Goal: Task Accomplishment & Management: Use online tool/utility

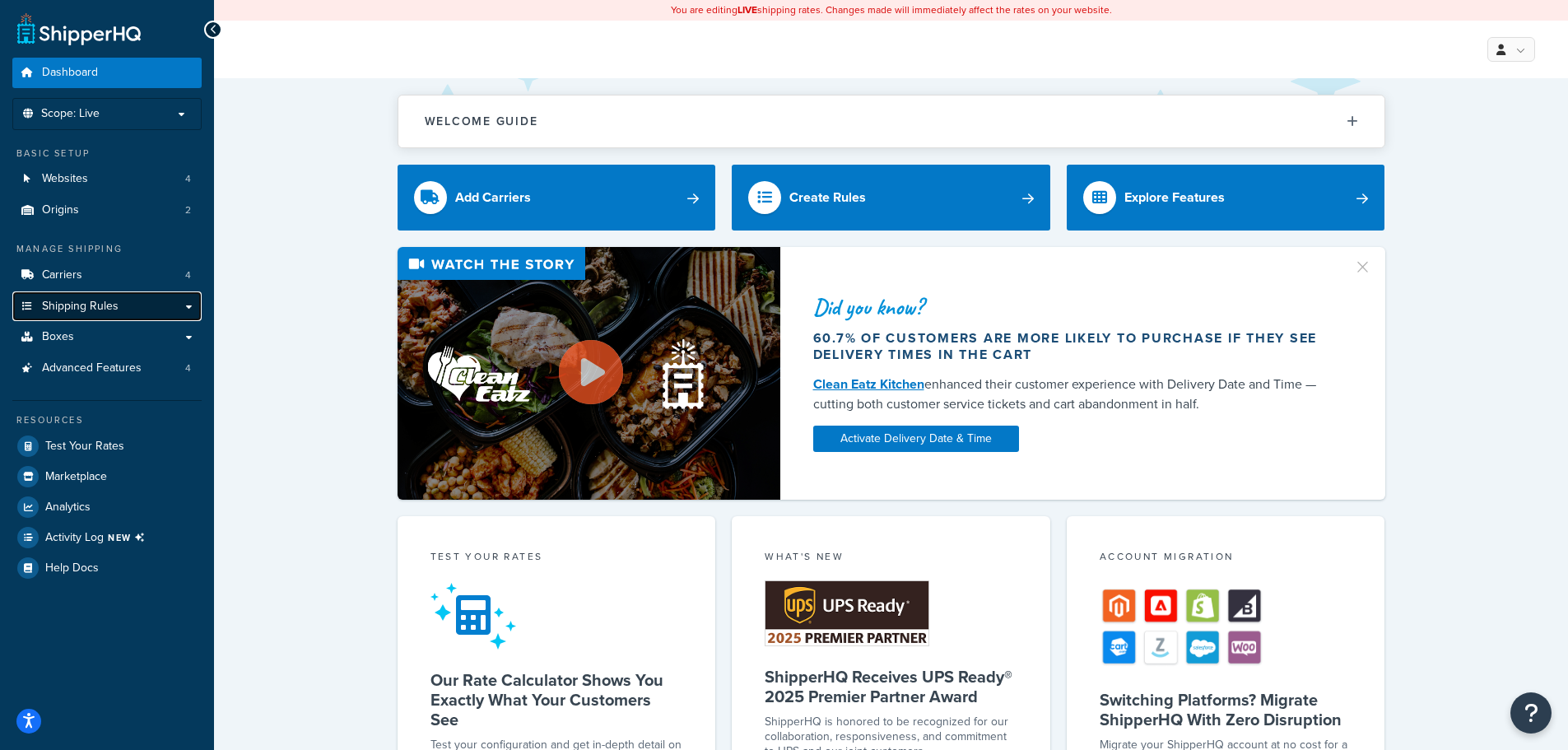
click at [191, 312] on link "Shipping Rules" at bounding box center [106, 306] width 189 height 31
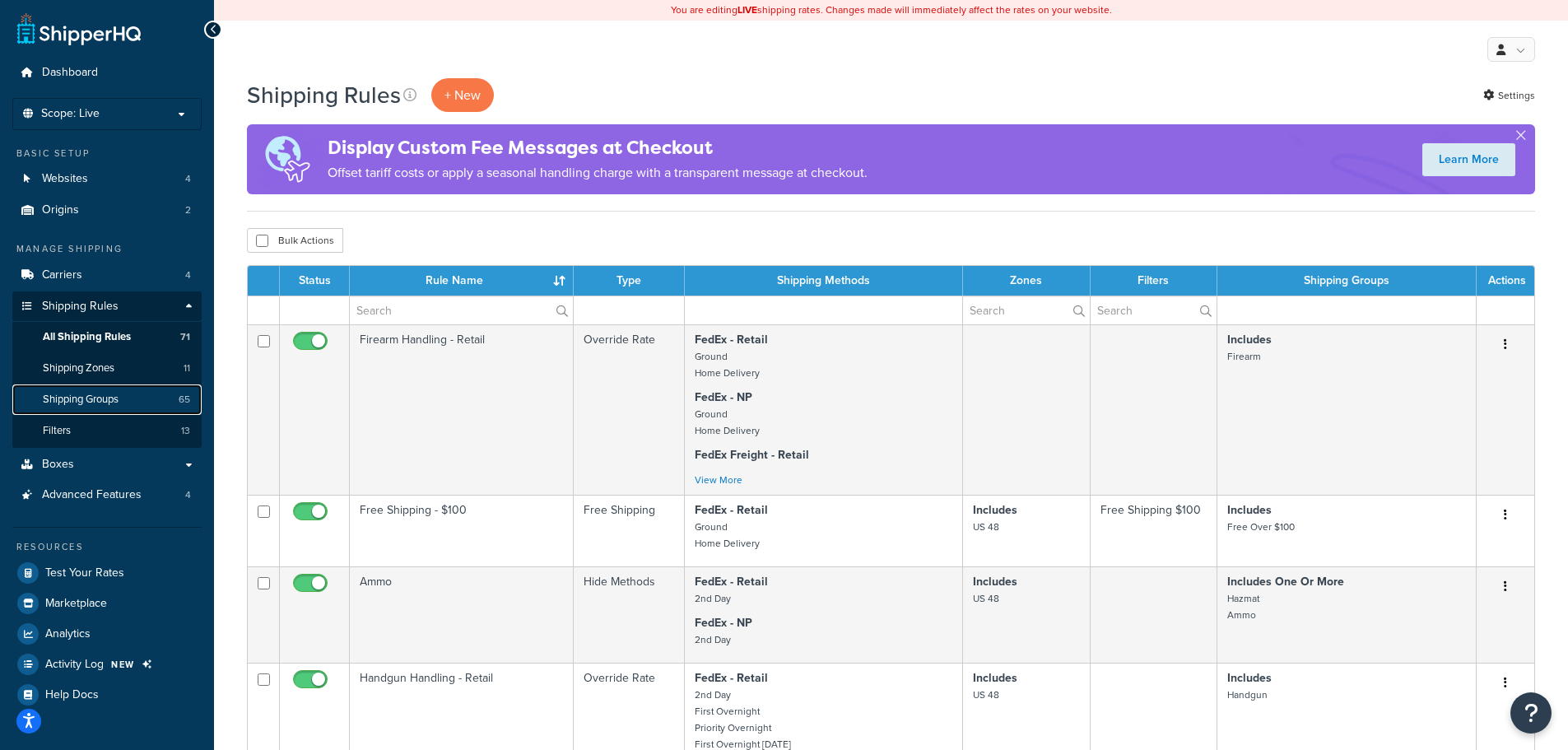
click at [92, 403] on span "Shipping Groups" at bounding box center [81, 400] width 76 height 14
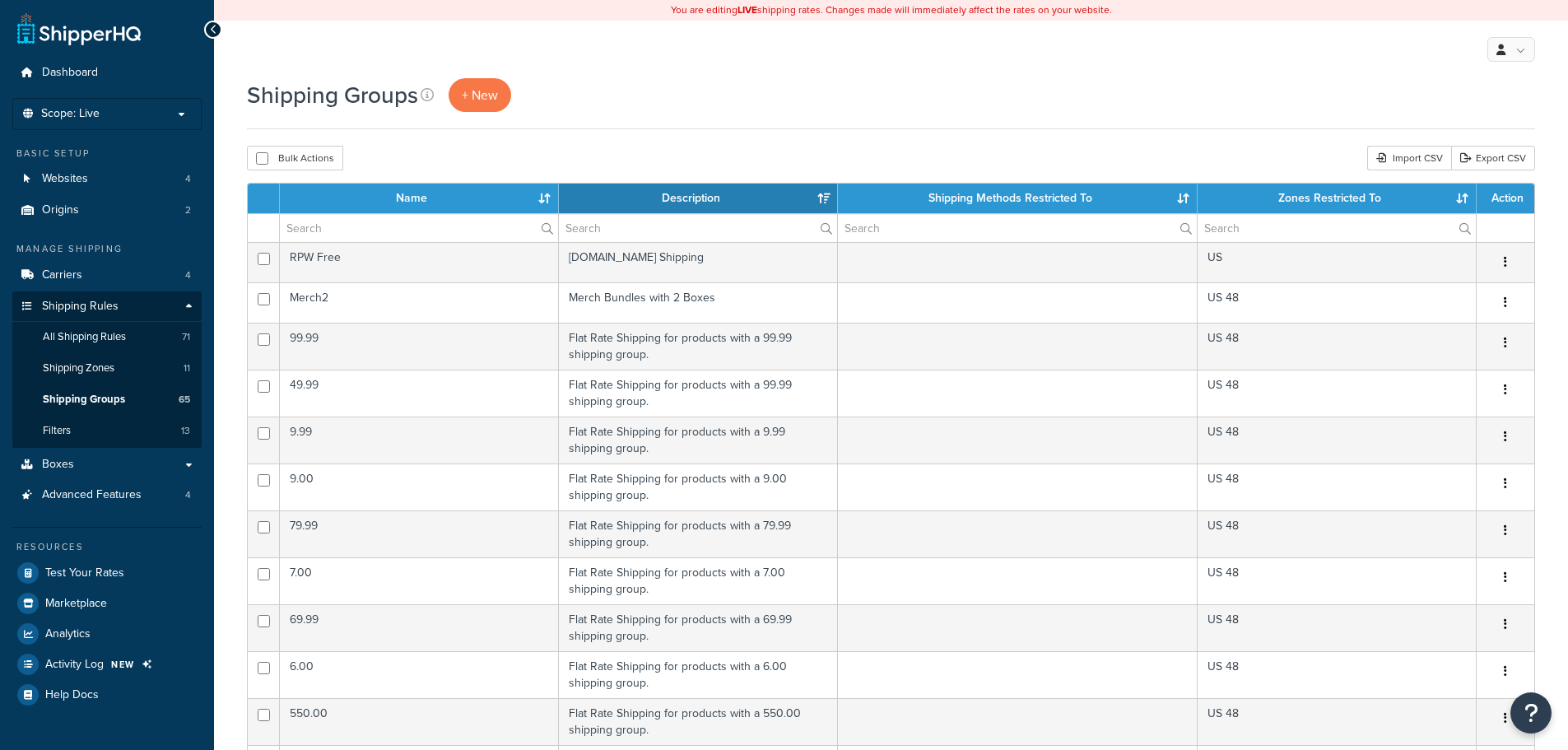
select select "15"
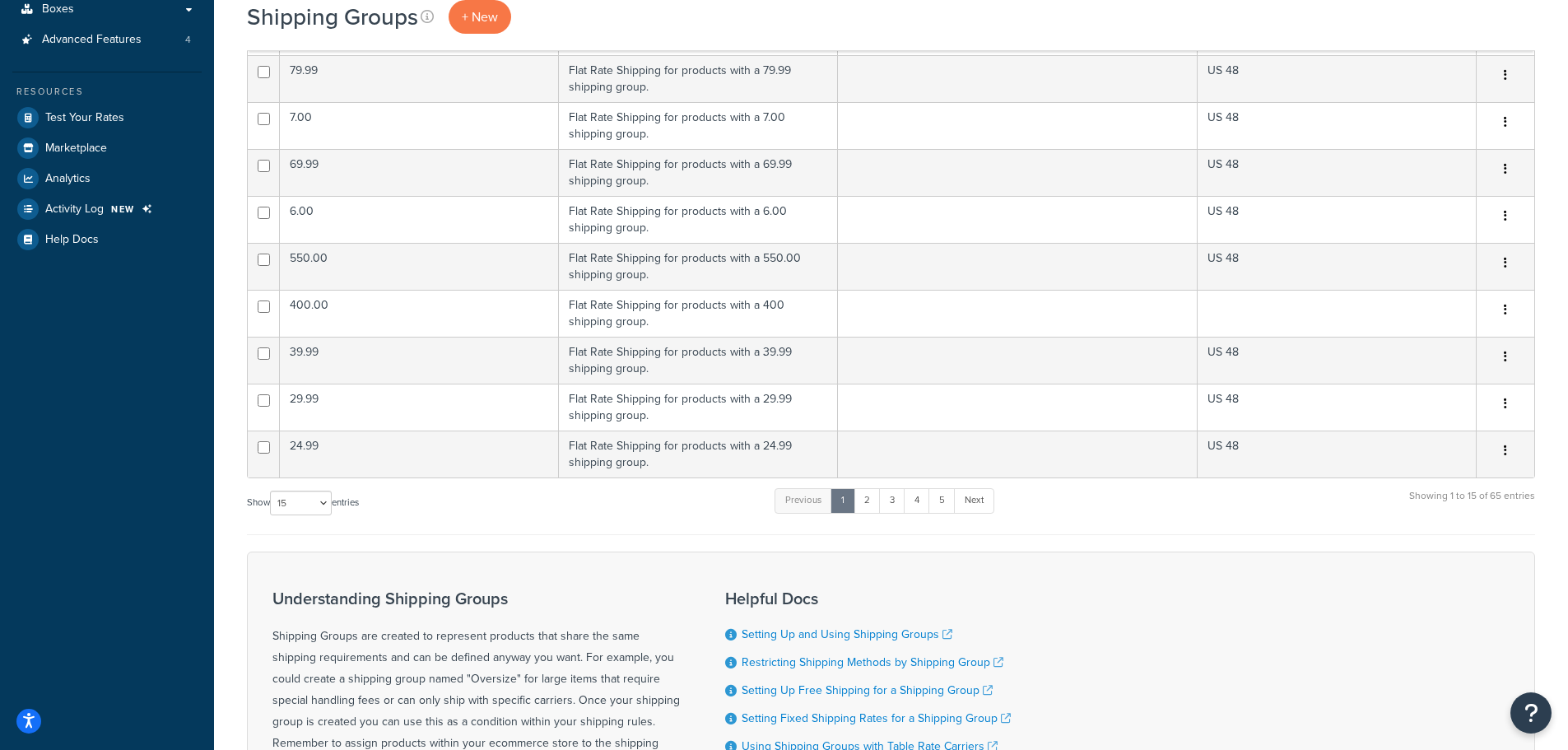
scroll to position [494, 0]
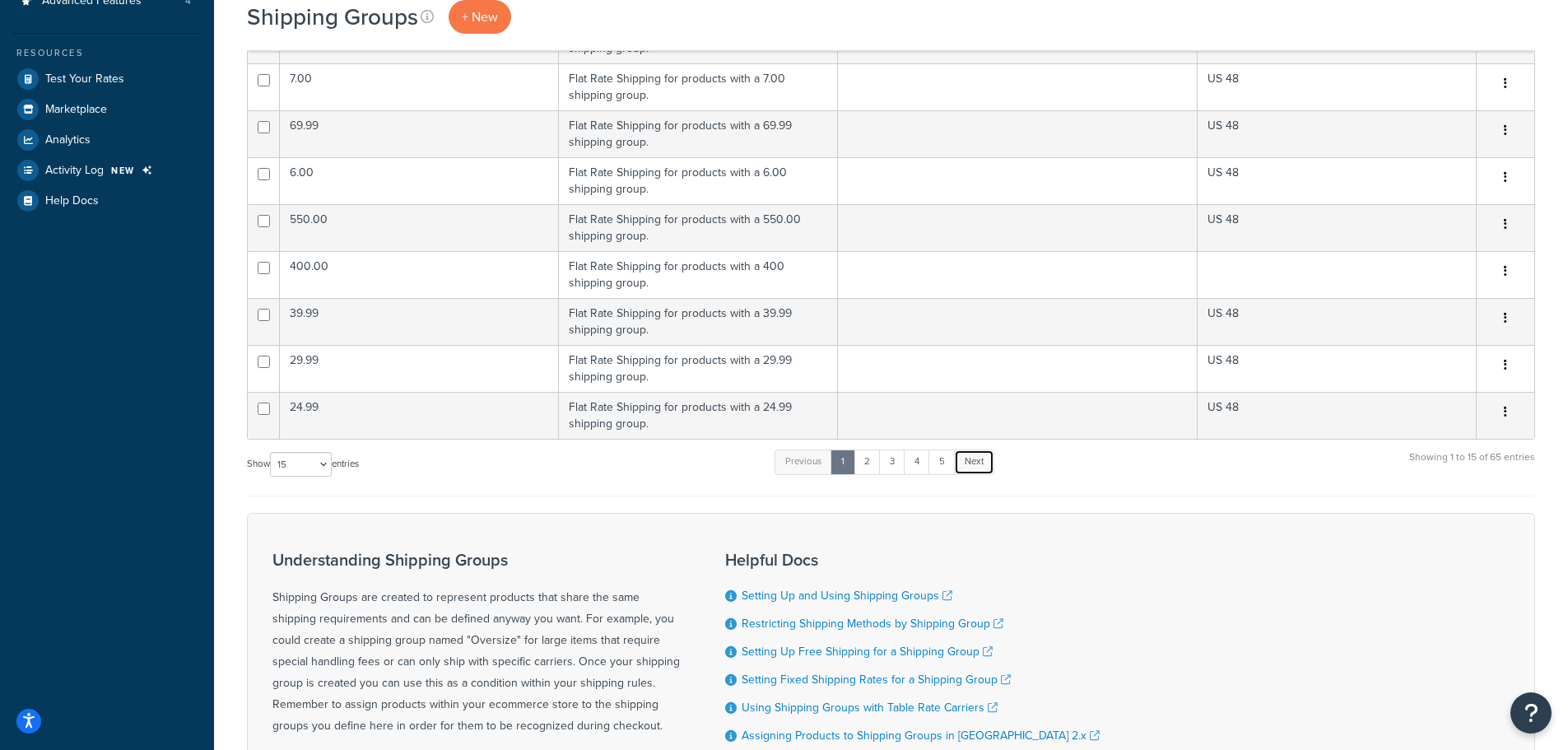
click at [985, 465] on link "Next" at bounding box center [974, 462] width 40 height 25
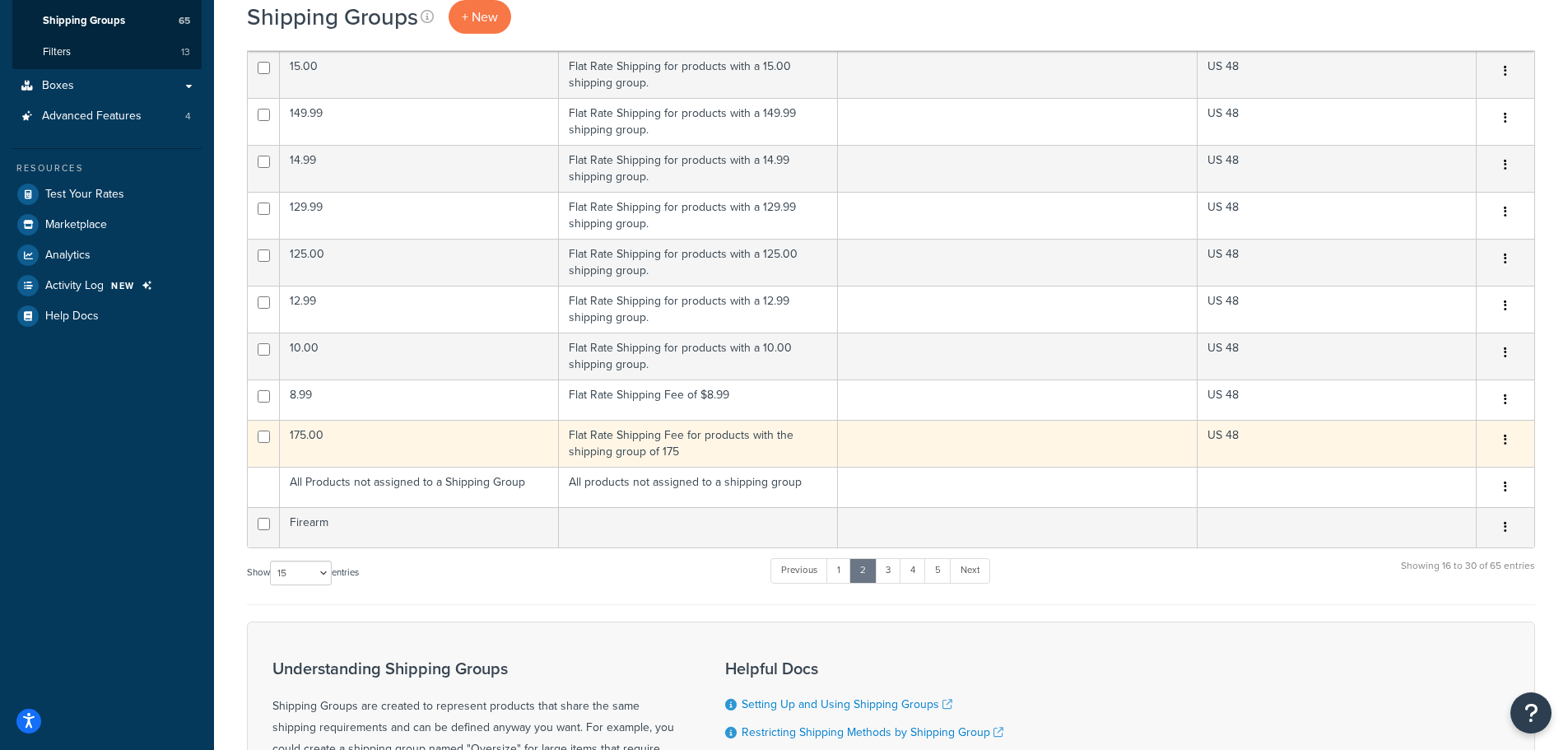
scroll to position [412, 0]
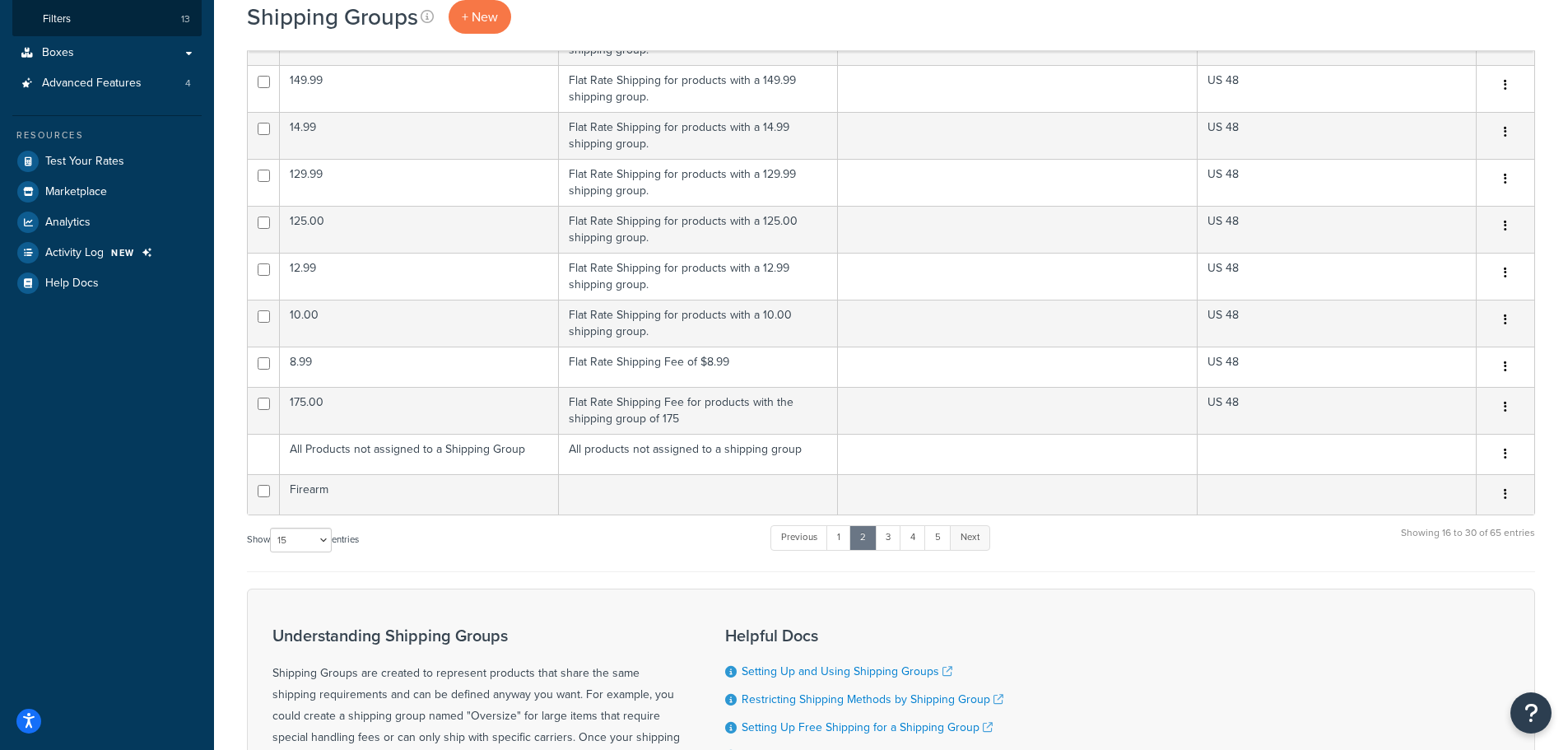
click at [978, 542] on link "Next" at bounding box center [970, 538] width 40 height 25
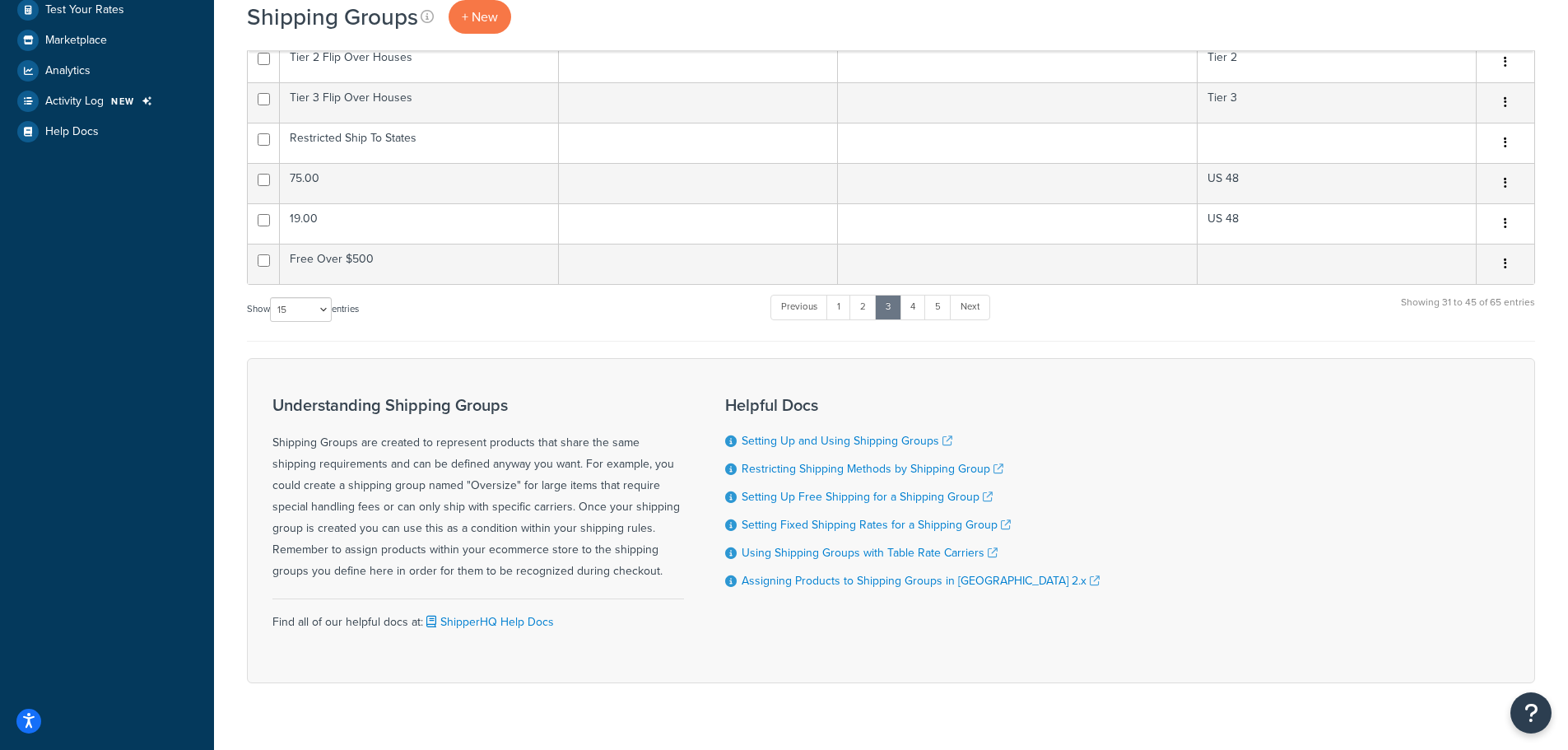
scroll to position [577, 0]
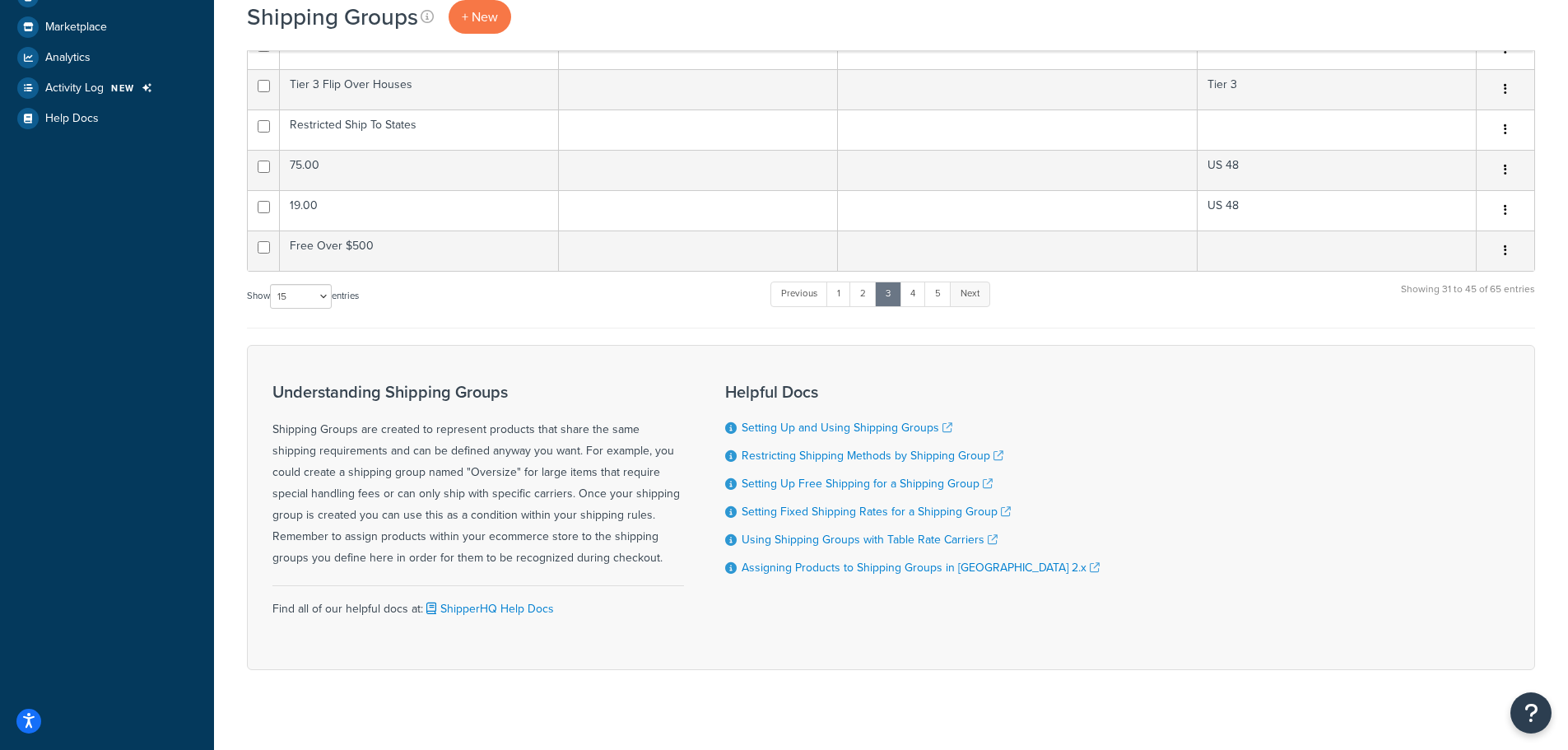
click at [978, 300] on link "Next" at bounding box center [970, 294] width 40 height 25
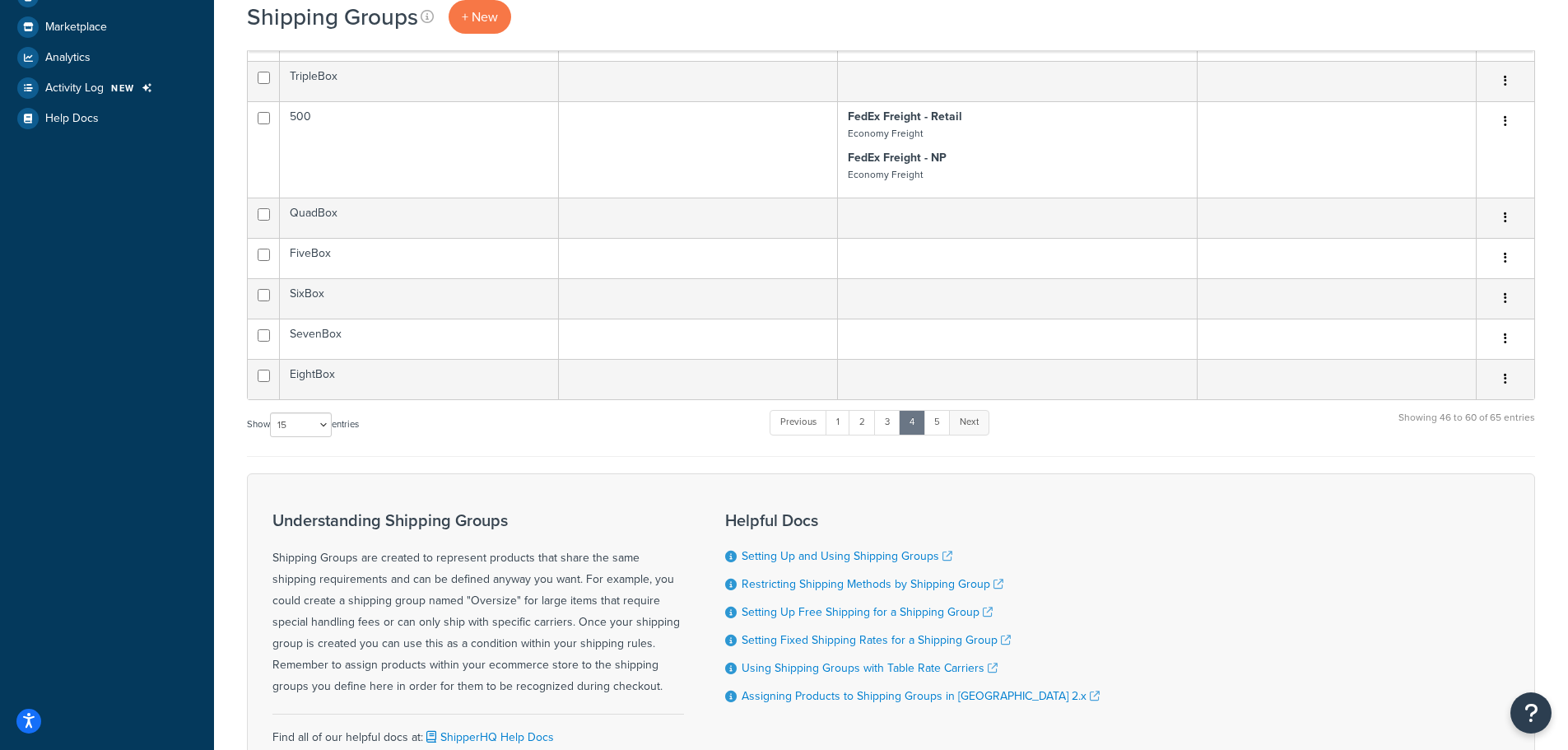
click at [970, 426] on link "Next" at bounding box center [970, 423] width 40 height 25
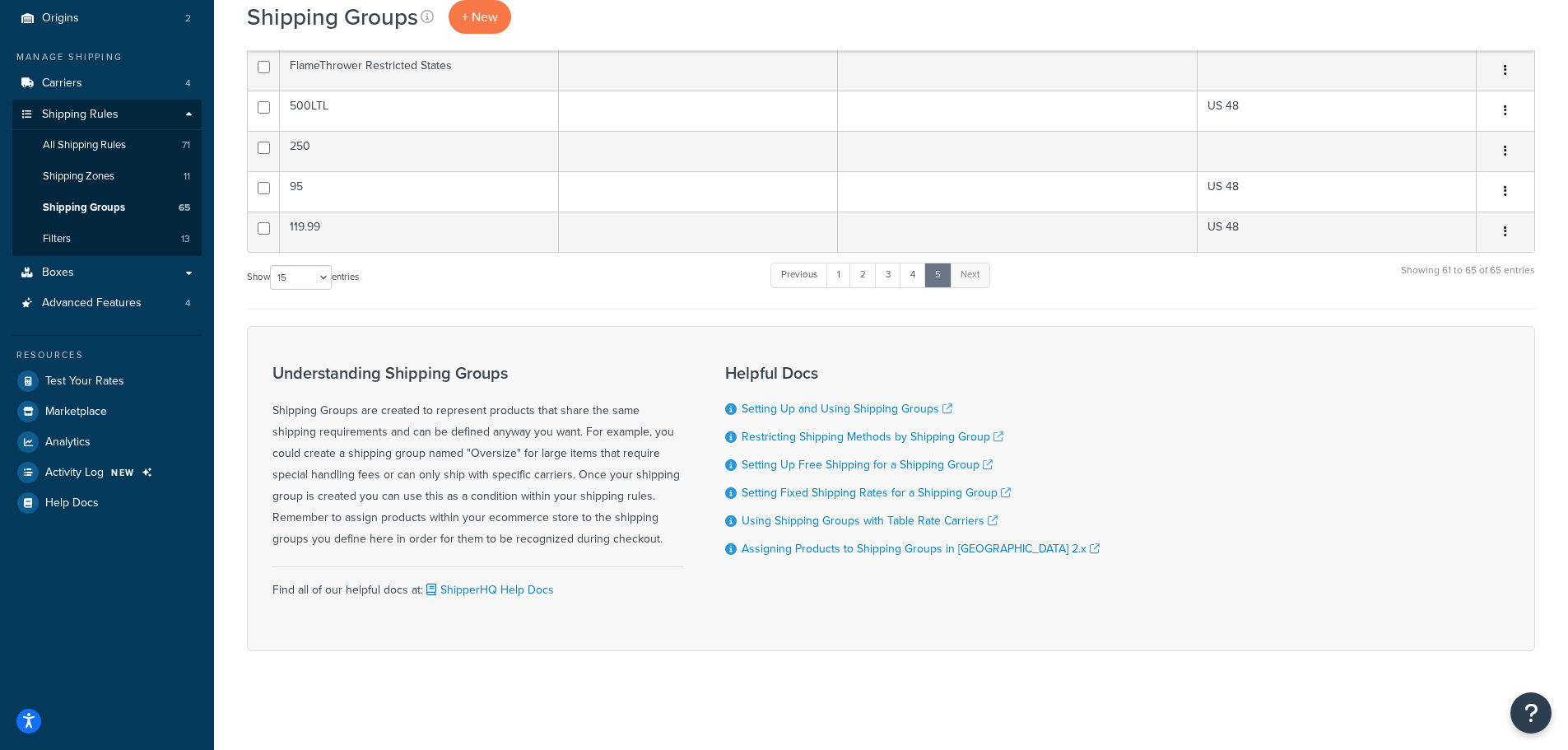
scroll to position [0, 0]
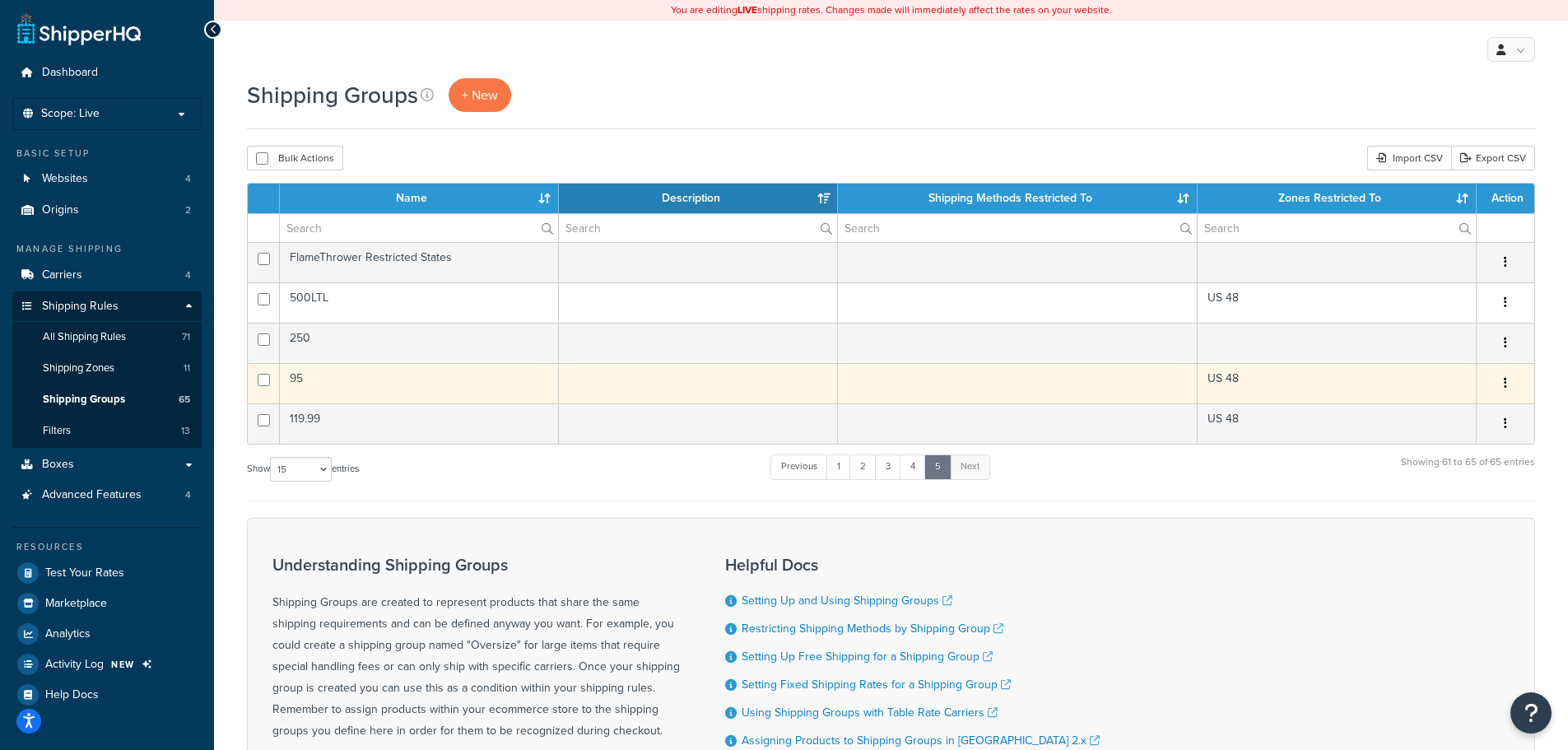
click at [1507, 380] on button "button" at bounding box center [1506, 384] width 23 height 26
click at [1447, 452] on link "Duplicate" at bounding box center [1439, 452] width 130 height 33
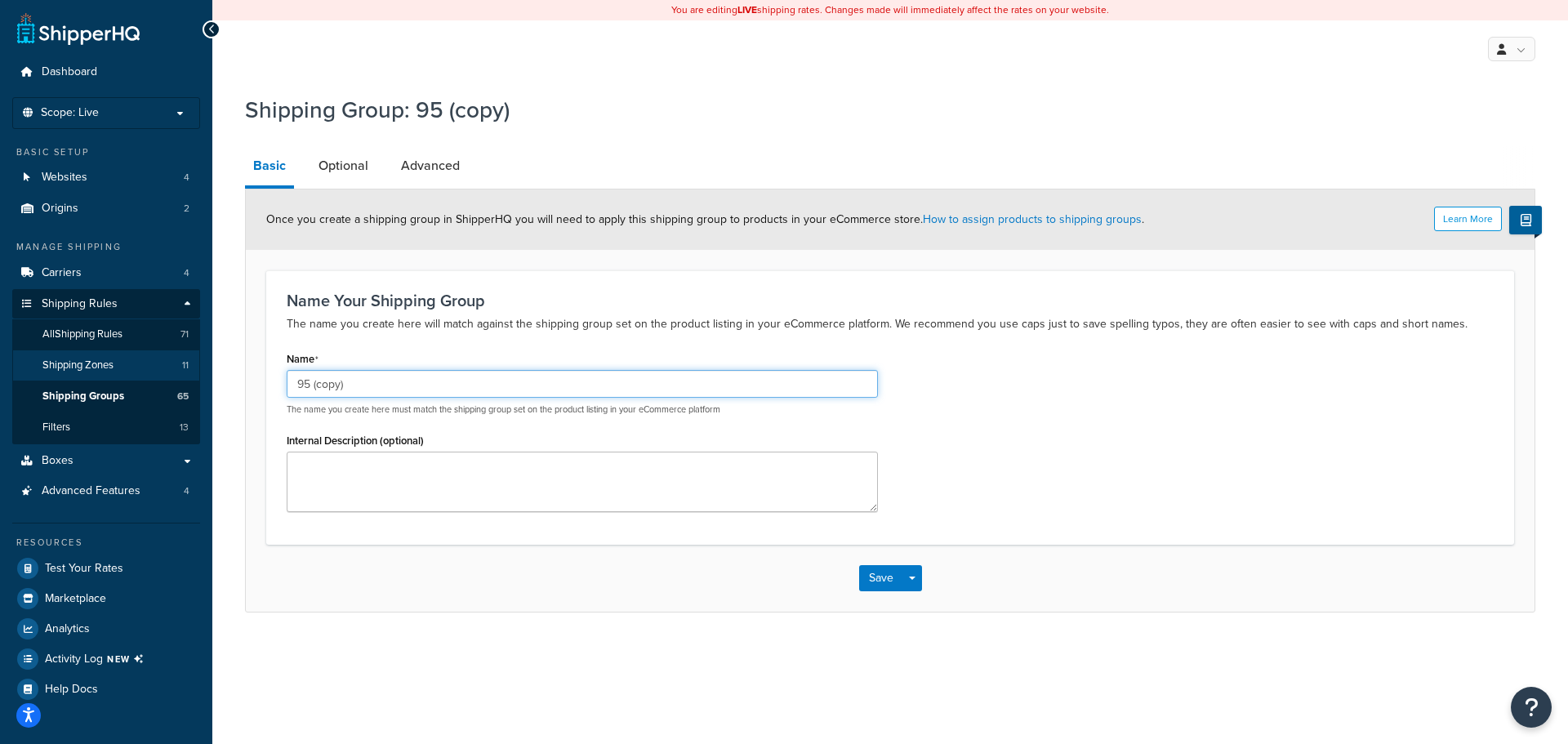
drag, startPoint x: 400, startPoint y: 389, endPoint x: 181, endPoint y: 379, distance: 219.2
click at [181, 379] on div "Dashboard Scope: Live Basic Setup Websites 4 Origins 2 Manage Shipping Carriers…" at bounding box center [784, 372] width 1568 height 744
type input "23.00"
click at [349, 163] on link "Optional" at bounding box center [343, 165] width 66 height 39
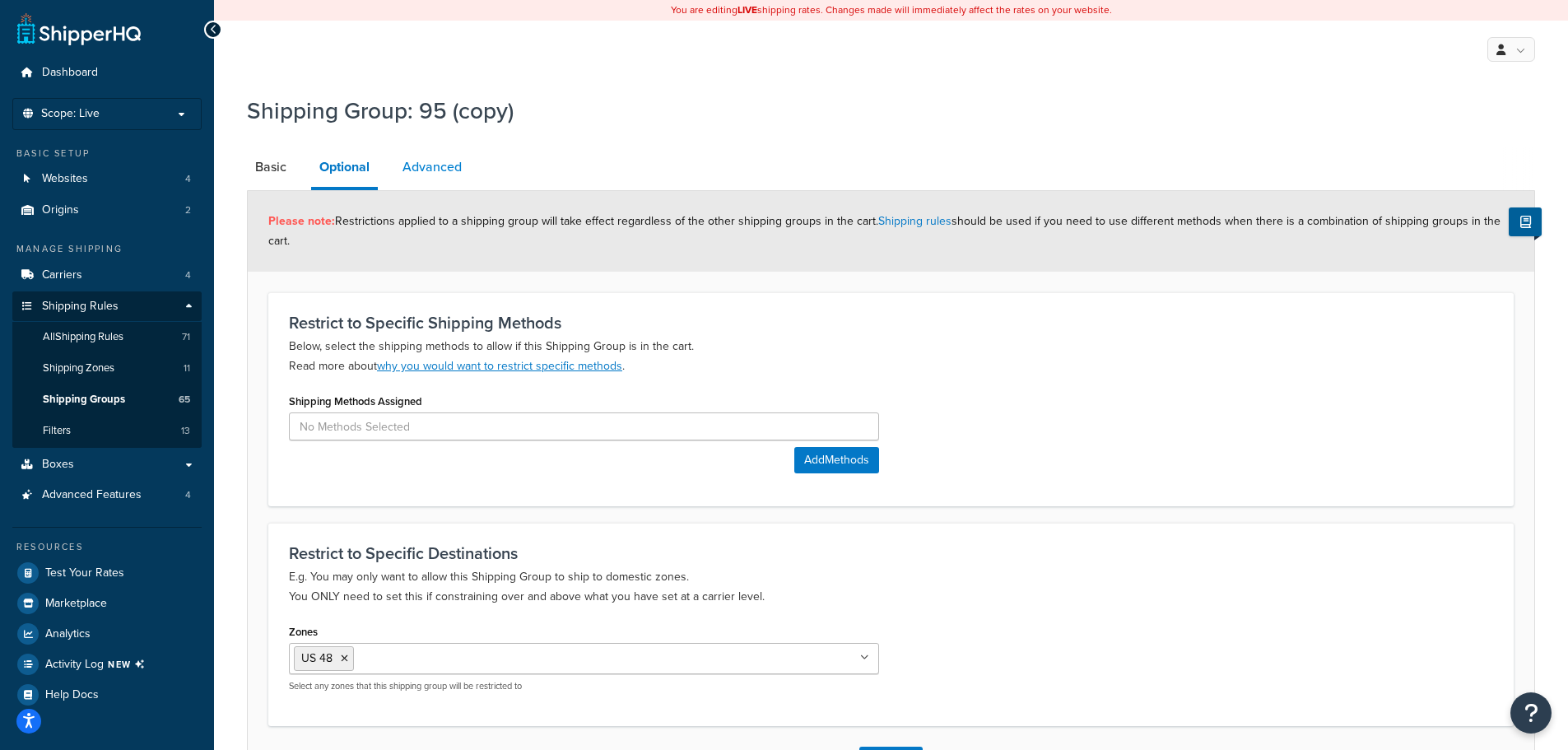
click at [441, 161] on link "Advanced" at bounding box center [432, 166] width 76 height 40
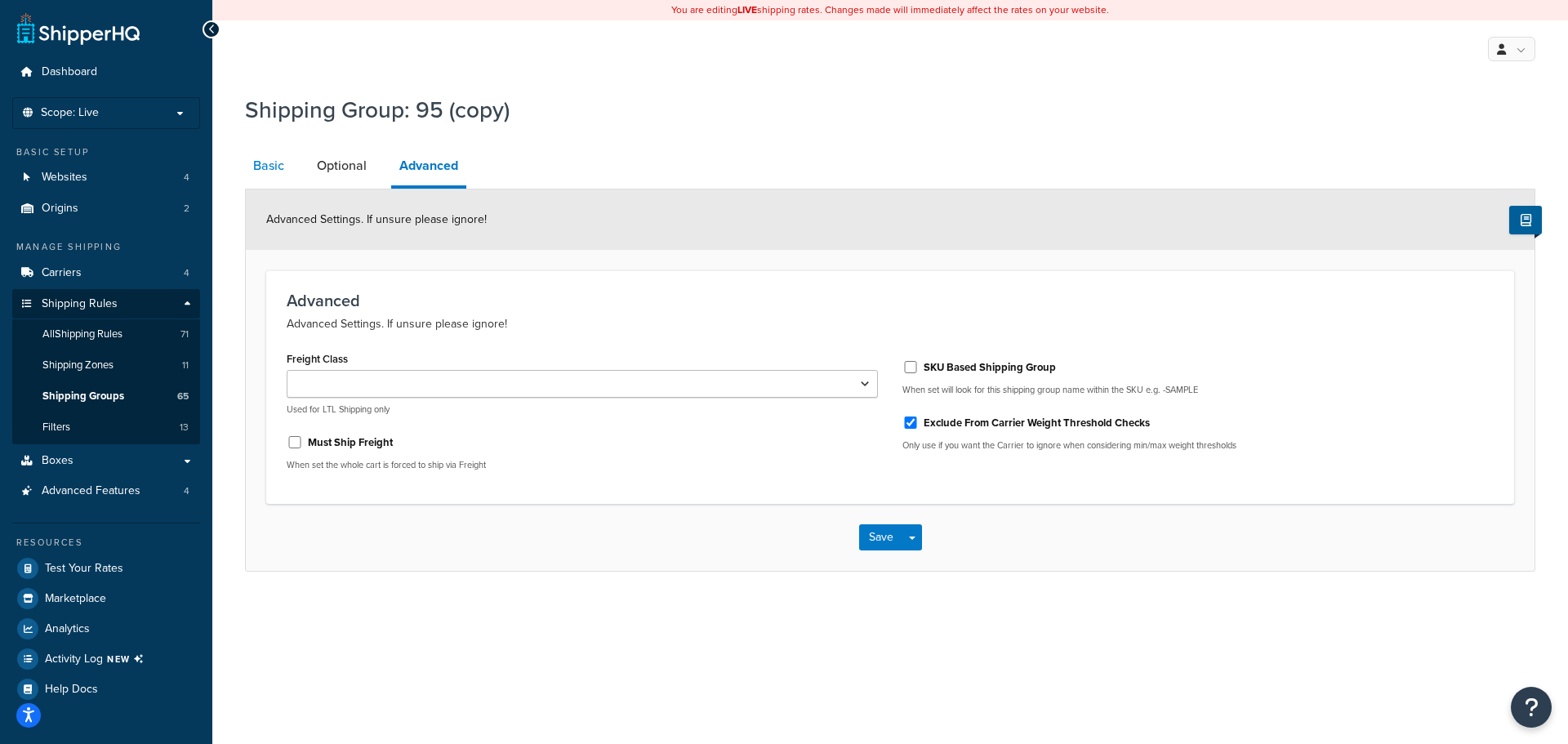
click at [265, 162] on link "Basic" at bounding box center [269, 165] width 47 height 39
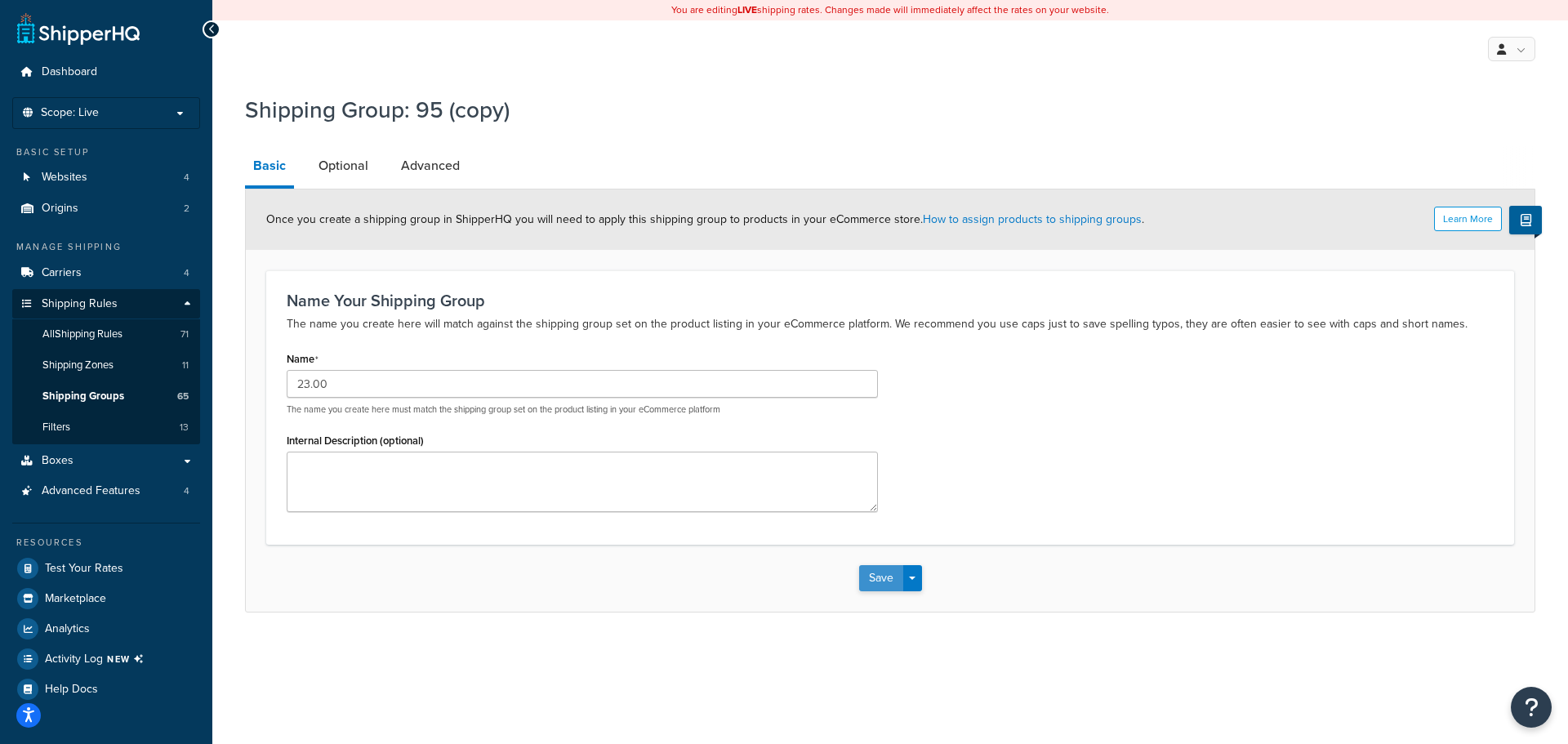
click at [892, 579] on button "Save" at bounding box center [881, 578] width 45 height 26
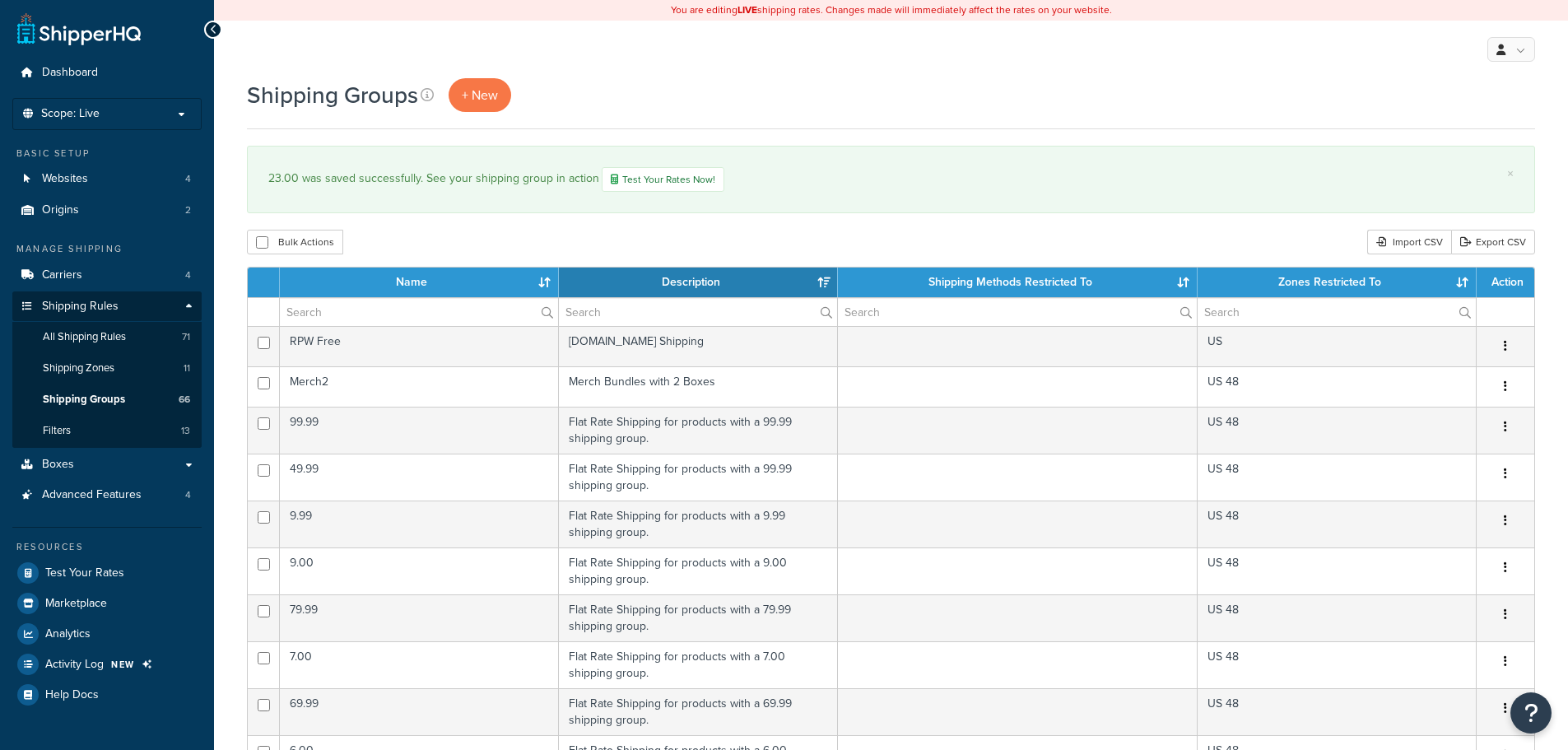
select select "15"
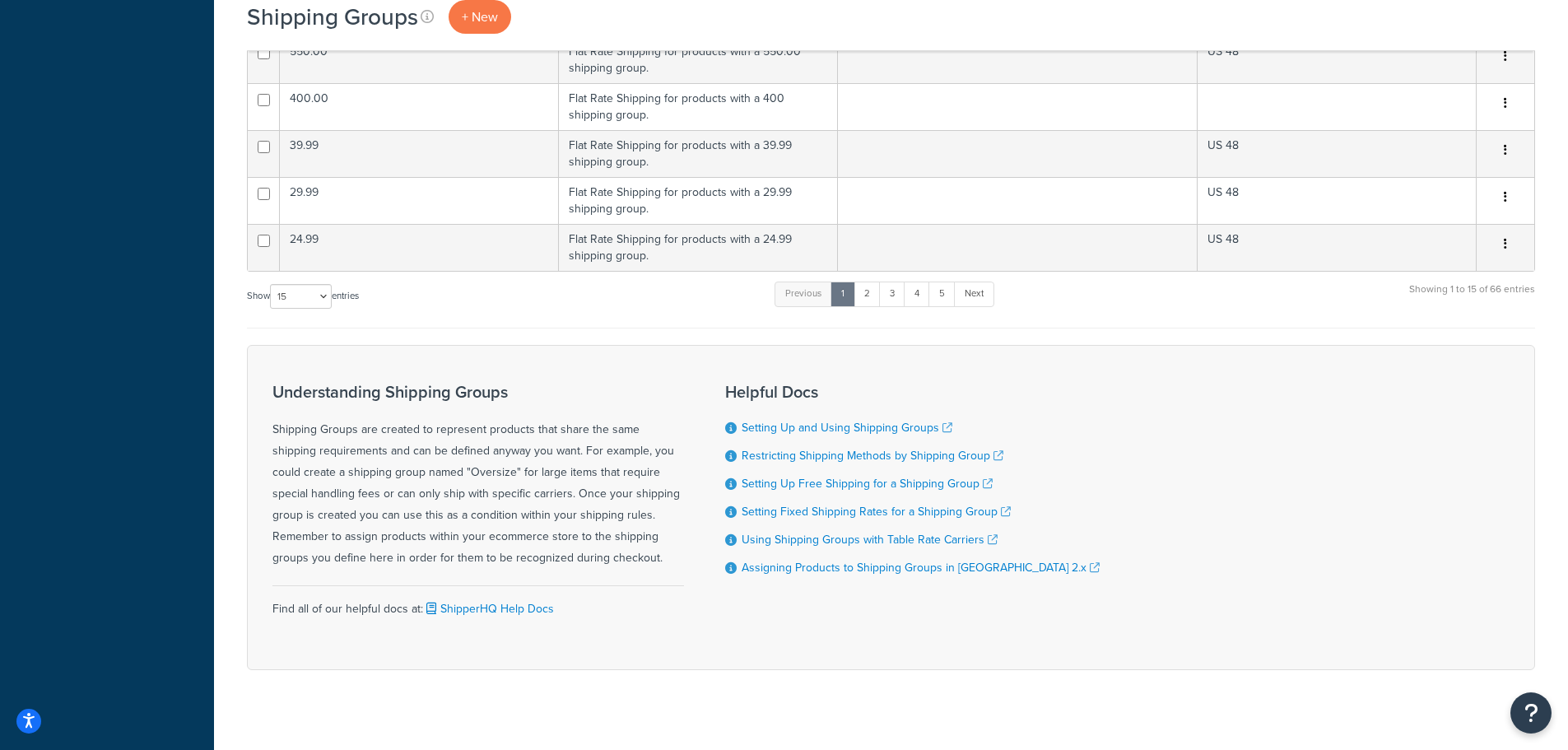
scroll to position [767, 0]
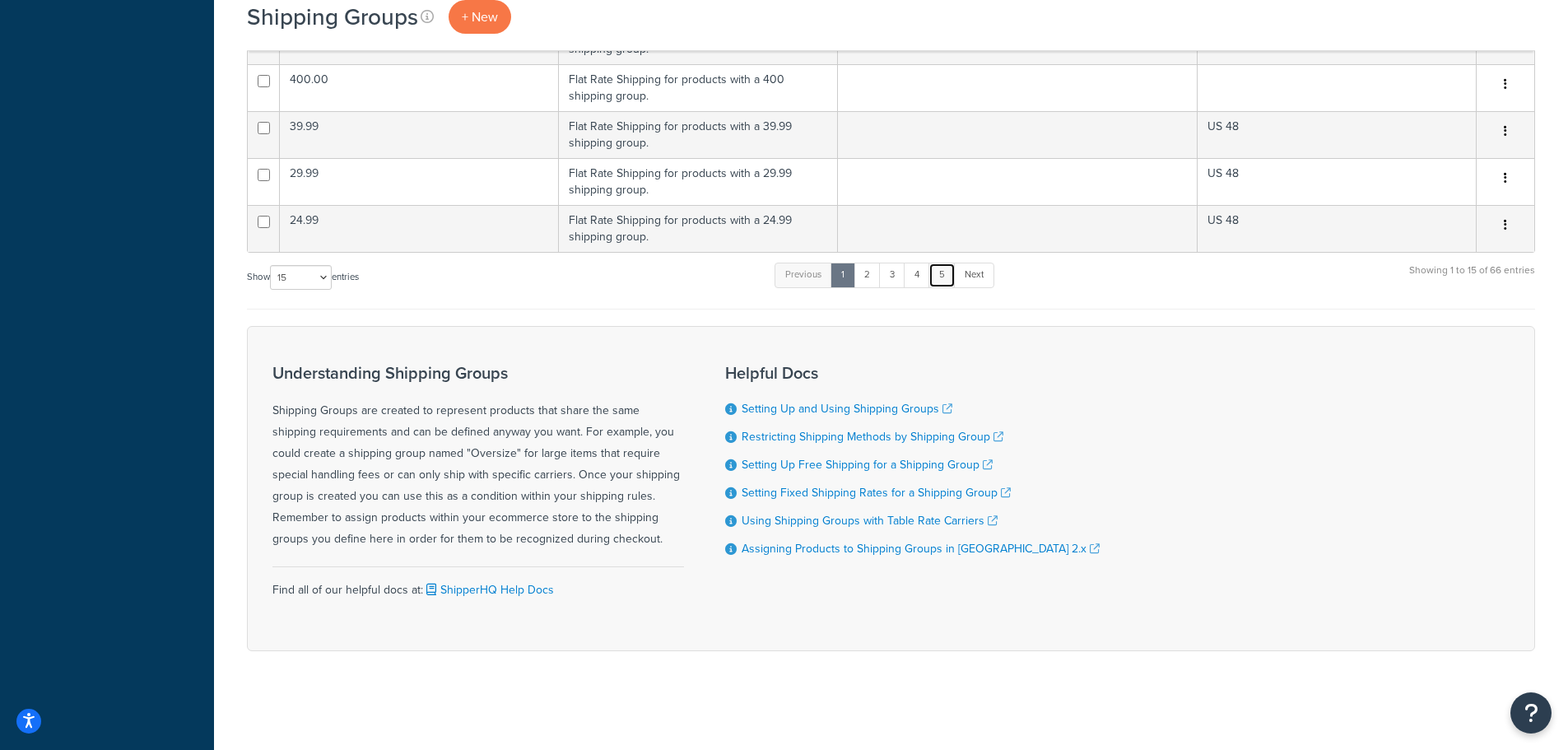
click at [949, 276] on link "5" at bounding box center [942, 275] width 27 height 25
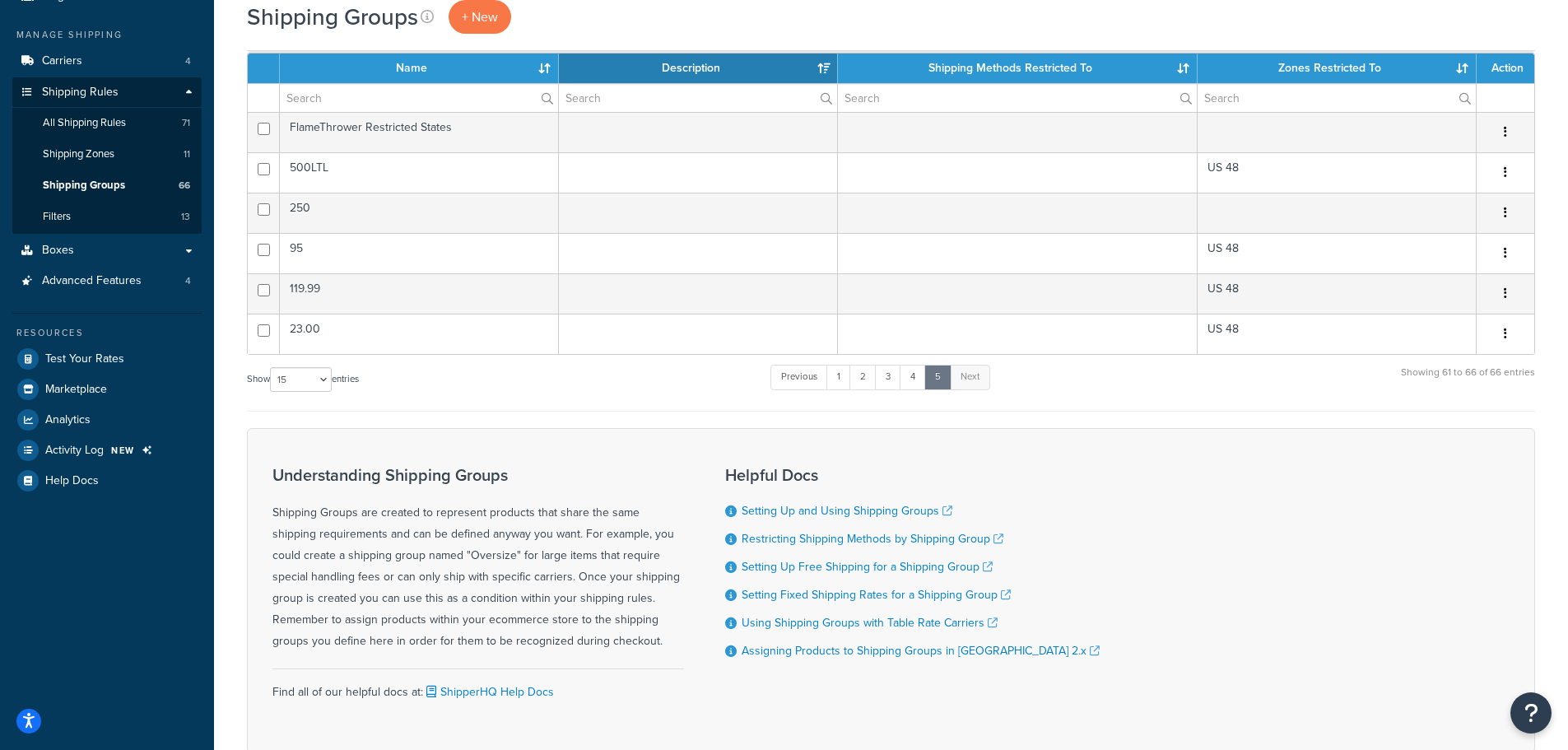
scroll to position [70, 0]
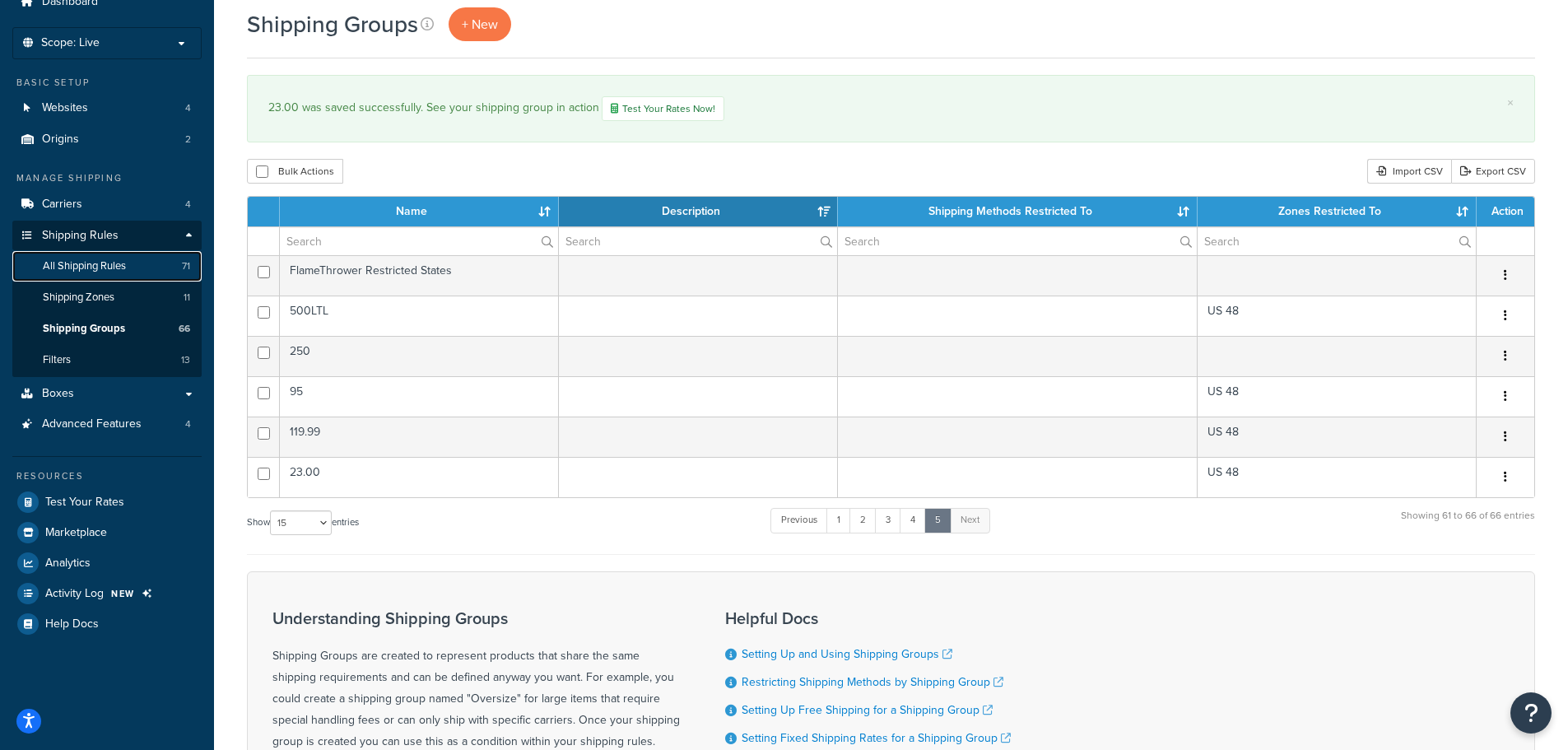
click at [109, 271] on span "All Shipping Rules" at bounding box center [84, 267] width 83 height 14
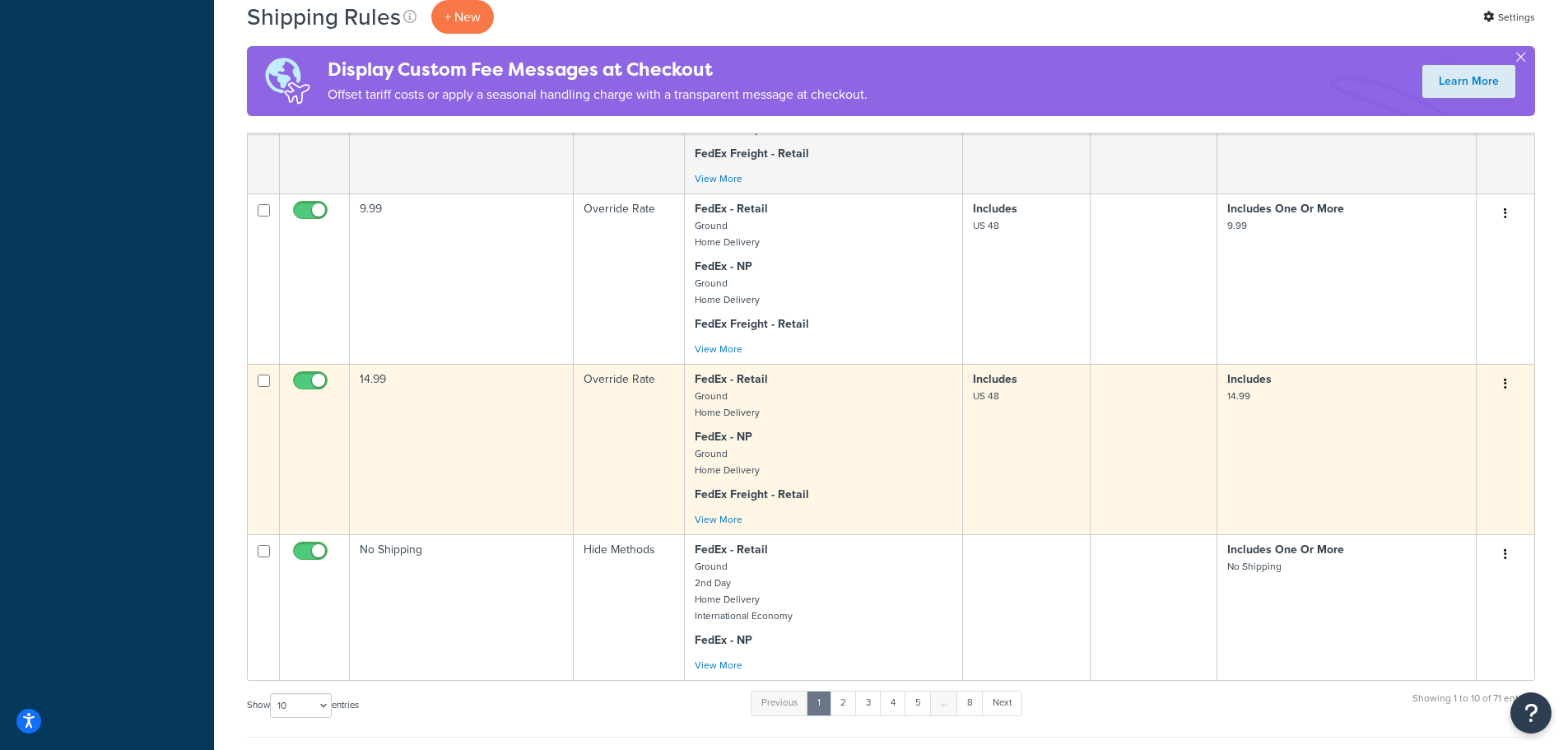
scroll to position [906, 0]
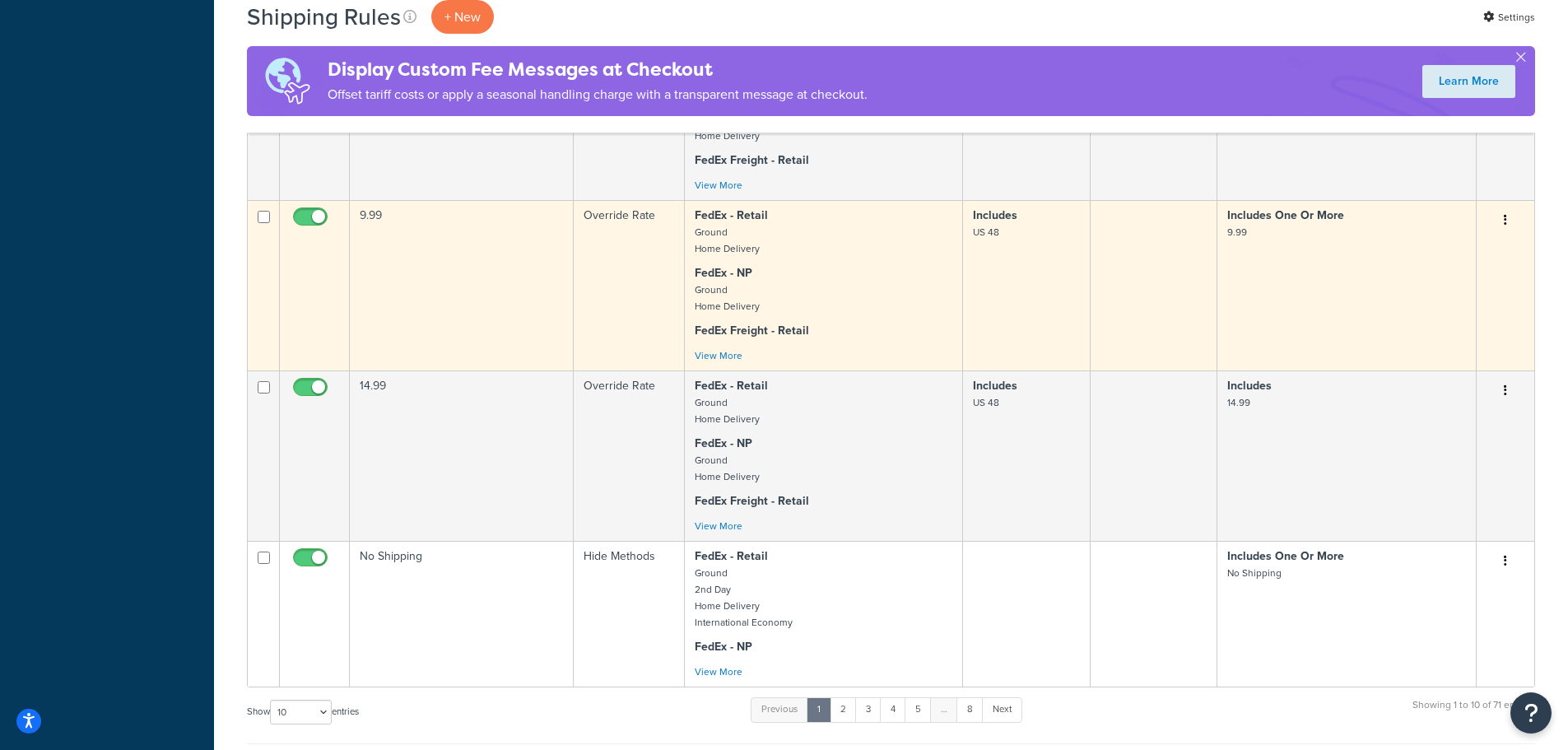
click at [1508, 234] on button "button" at bounding box center [1506, 221] width 23 height 26
click at [1453, 298] on link "Duplicate" at bounding box center [1451, 285] width 130 height 33
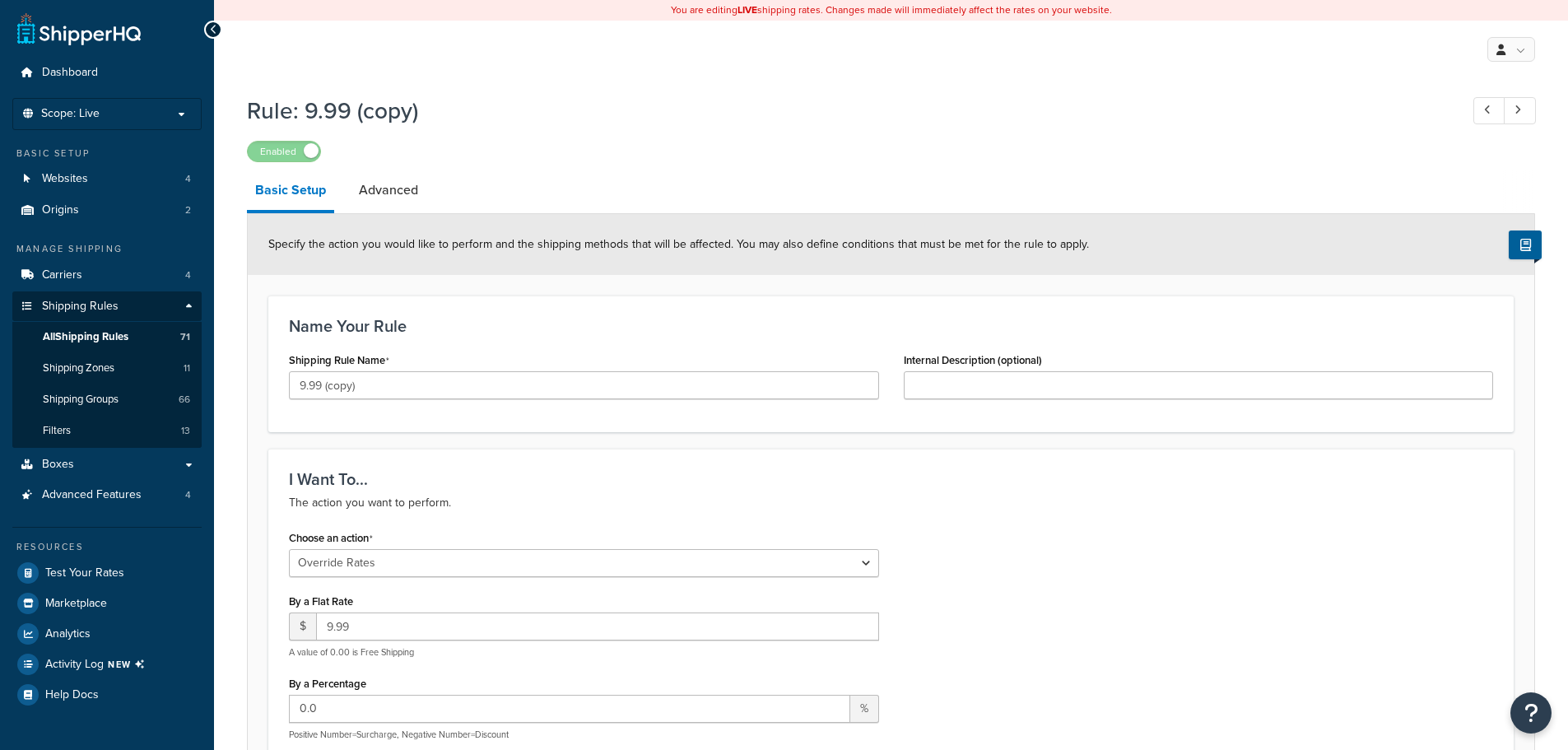
select select "OVERRIDE"
select select "ITEM"
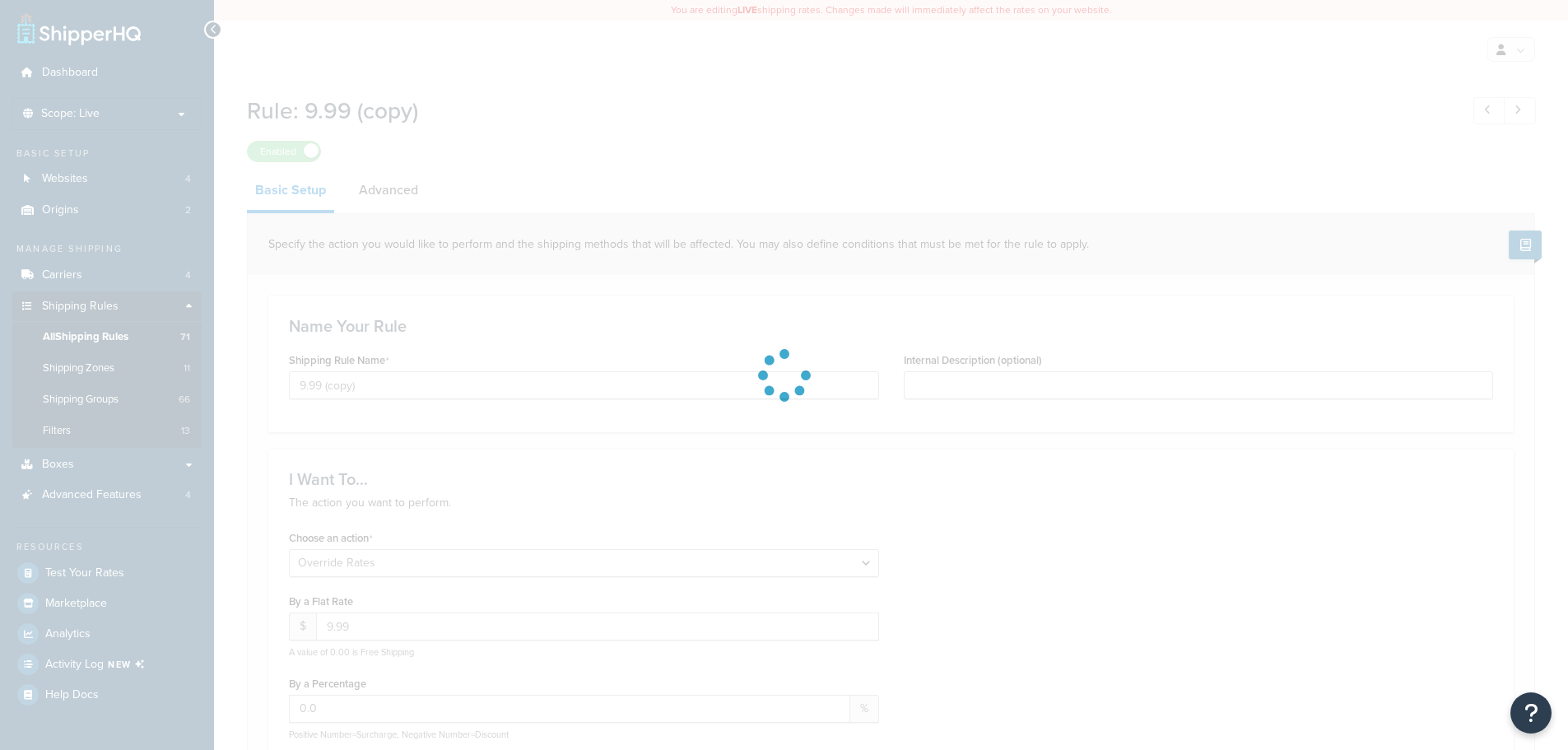
select select "ITEM"
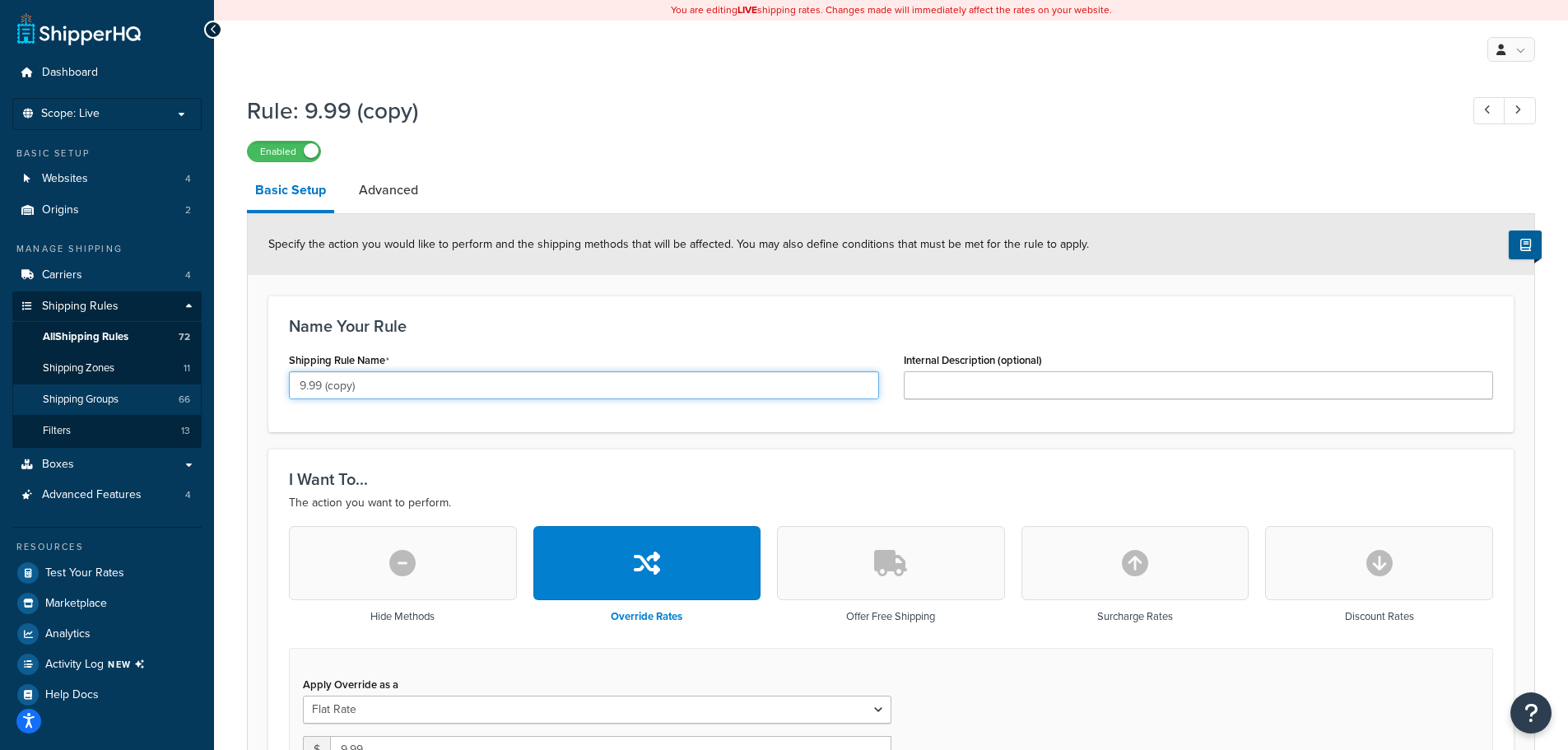
drag, startPoint x: 458, startPoint y: 379, endPoint x: 144, endPoint y: 390, distance: 314.2
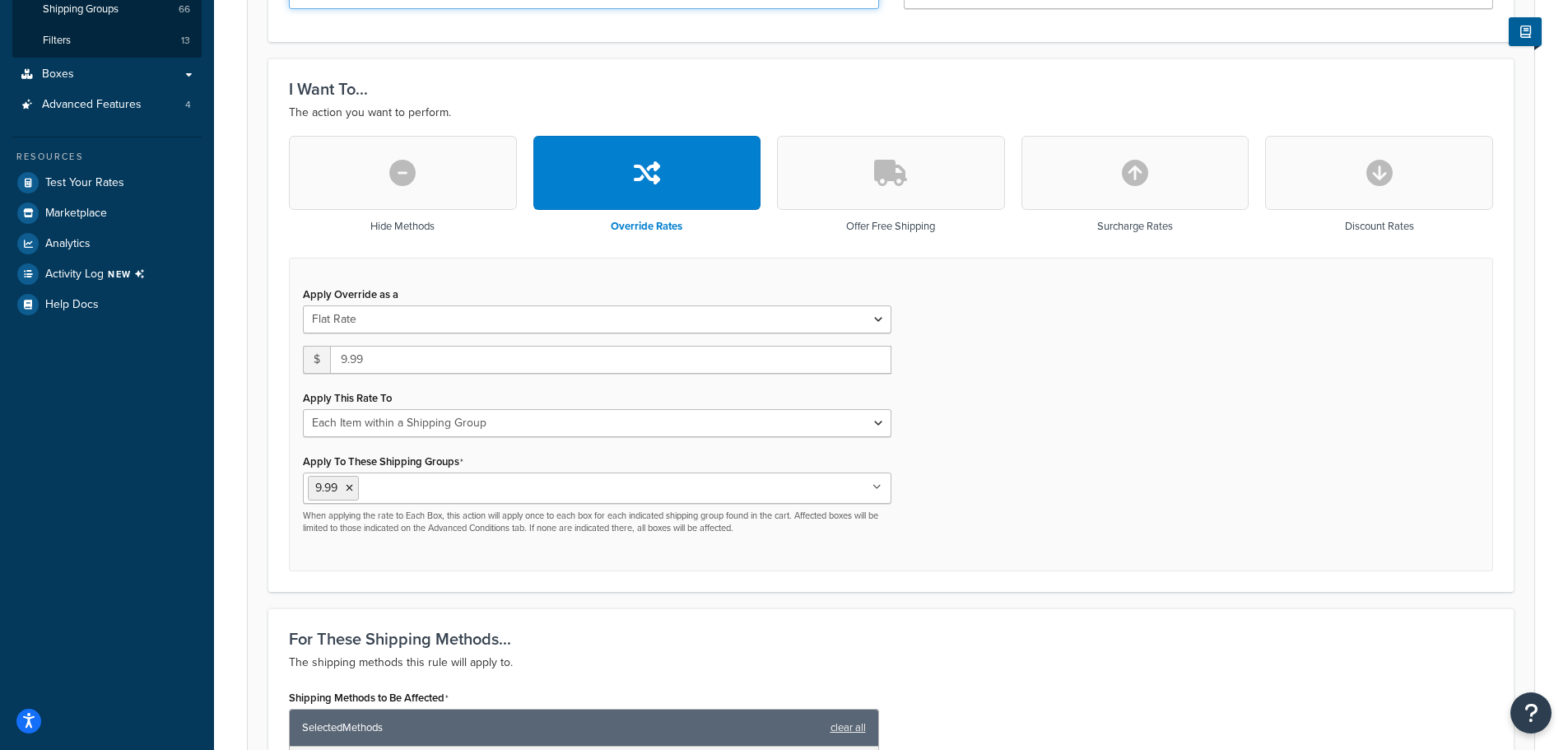
scroll to position [494, 0]
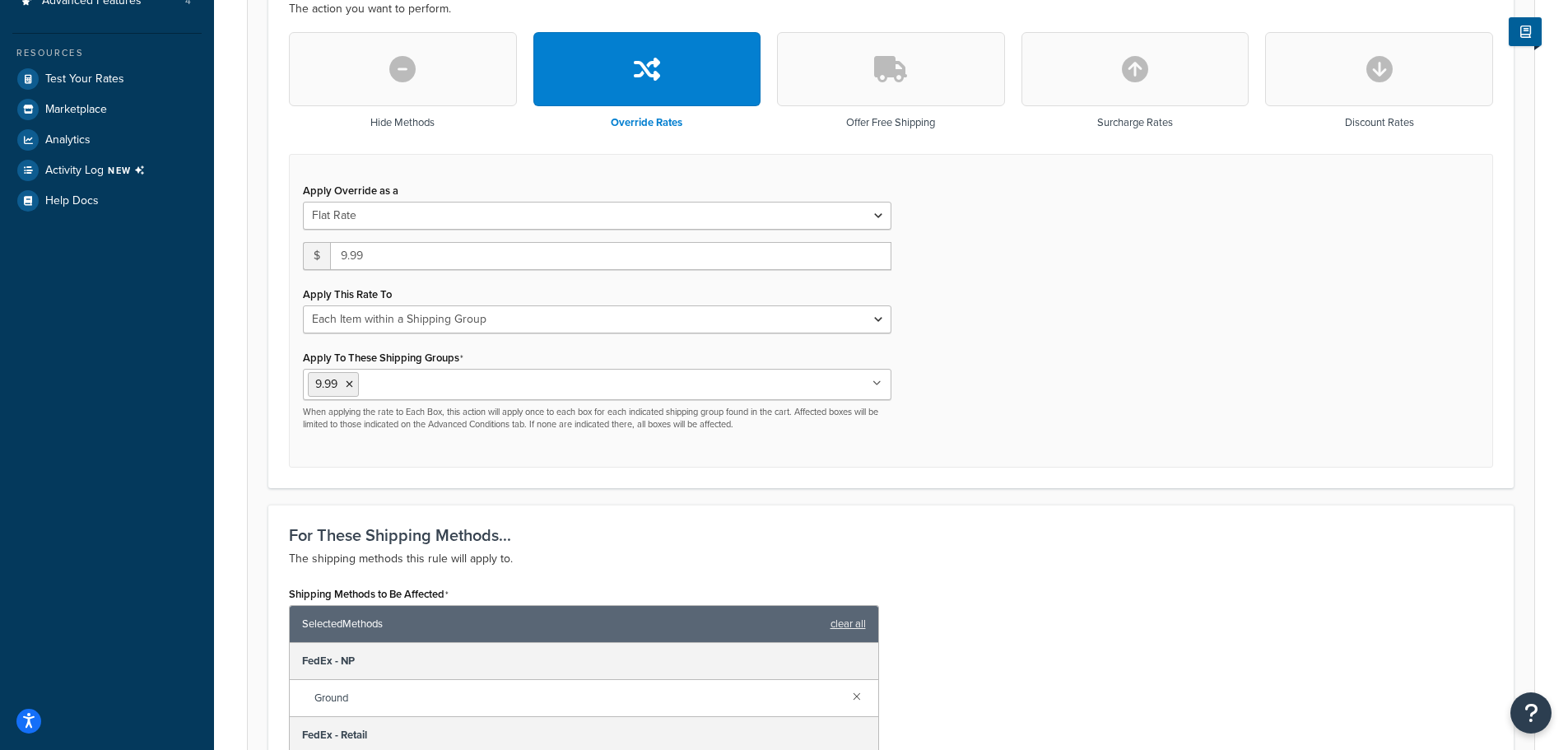
type input "23.00"
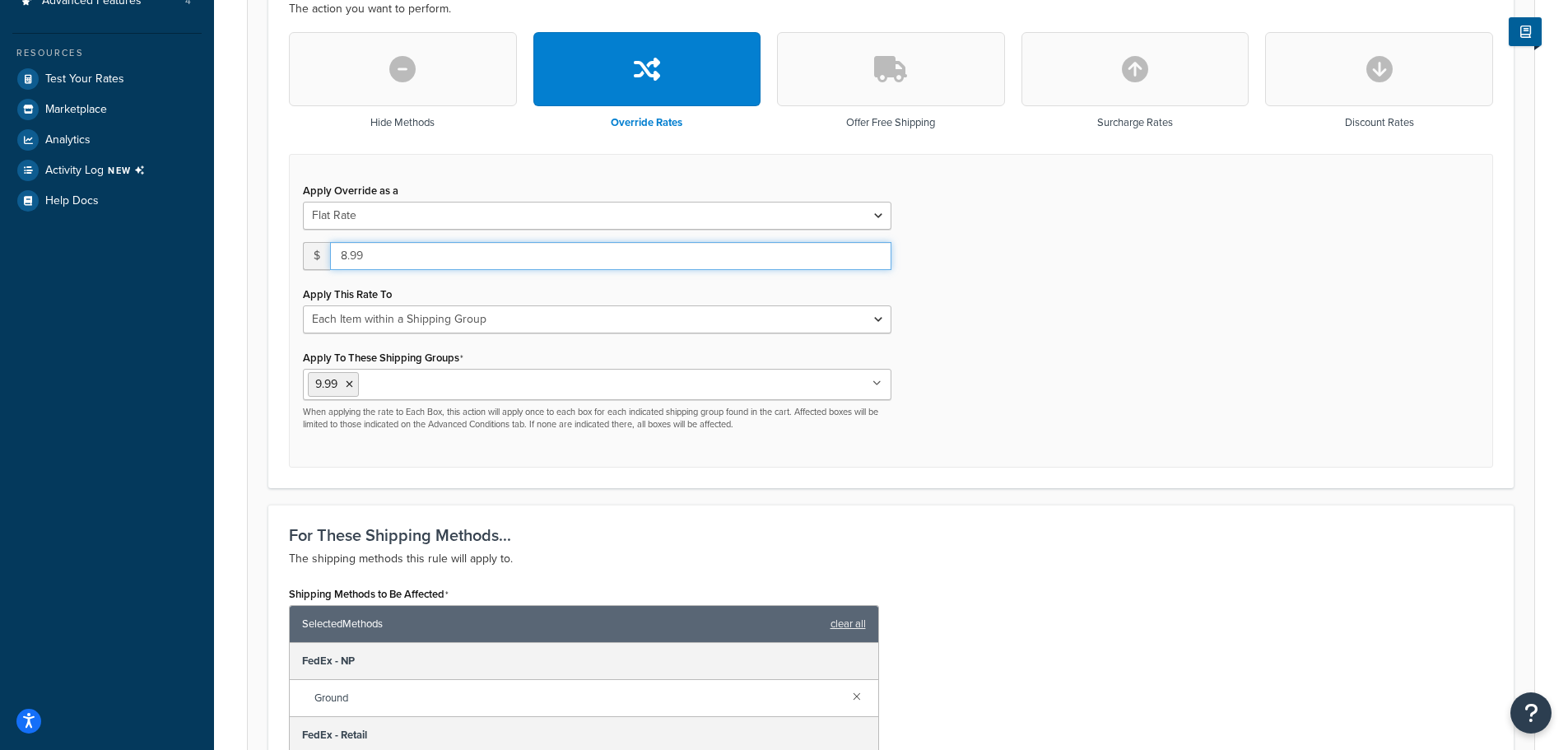
click at [876, 261] on input "8.99" at bounding box center [611, 256] width 561 height 28
drag, startPoint x: 815, startPoint y: 258, endPoint x: 380, endPoint y: 234, distance: 435.7
click at [380, 234] on div "Apply Override as a Flat Rate Percentage Flat Rate & Percentage $ 8.99 Apply Th…" at bounding box center [597, 305] width 613 height 253
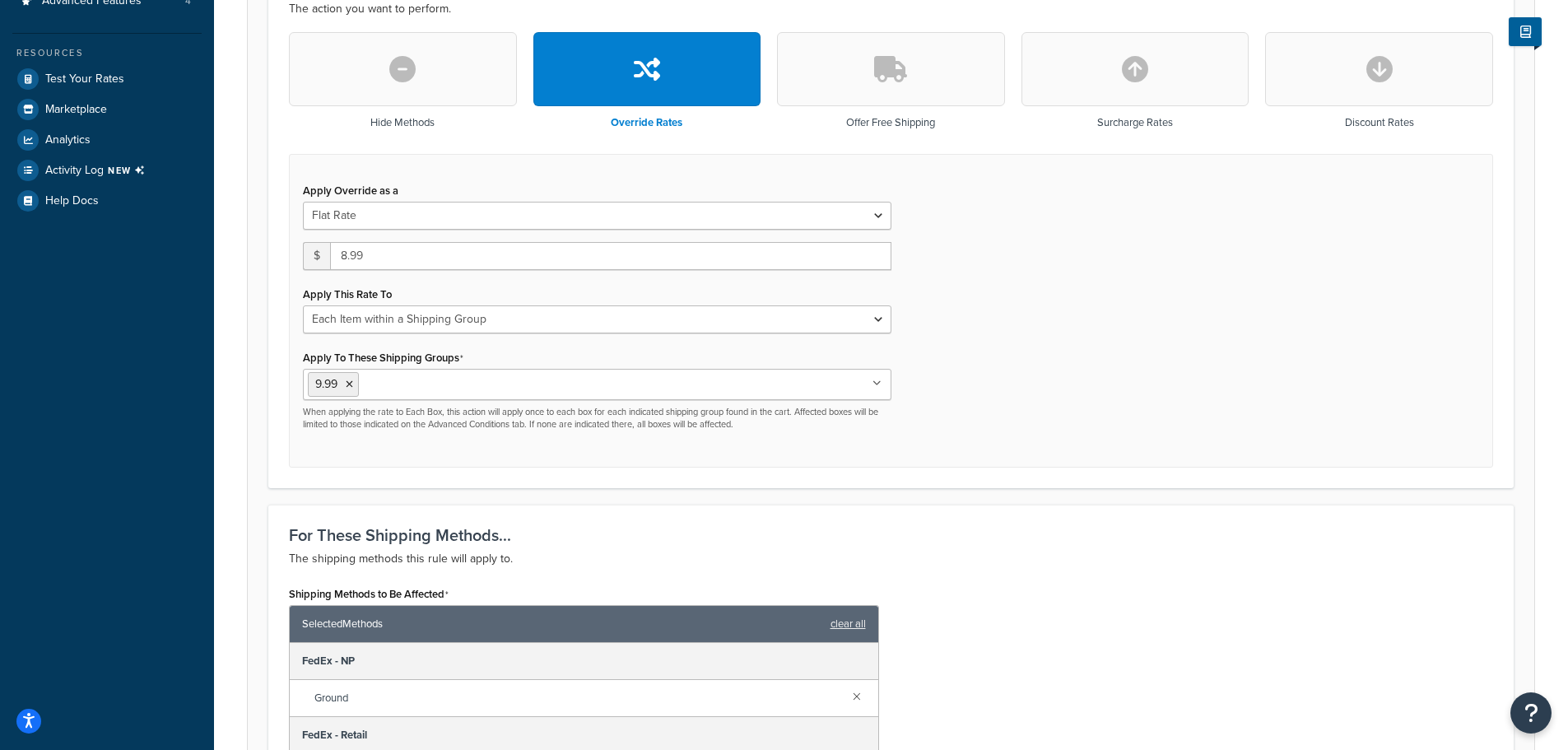
click at [348, 244] on div "Apply Override as a Flat Rate Percentage Flat Rate & Percentage $ 8.99 Apply Th…" at bounding box center [597, 305] width 613 height 253
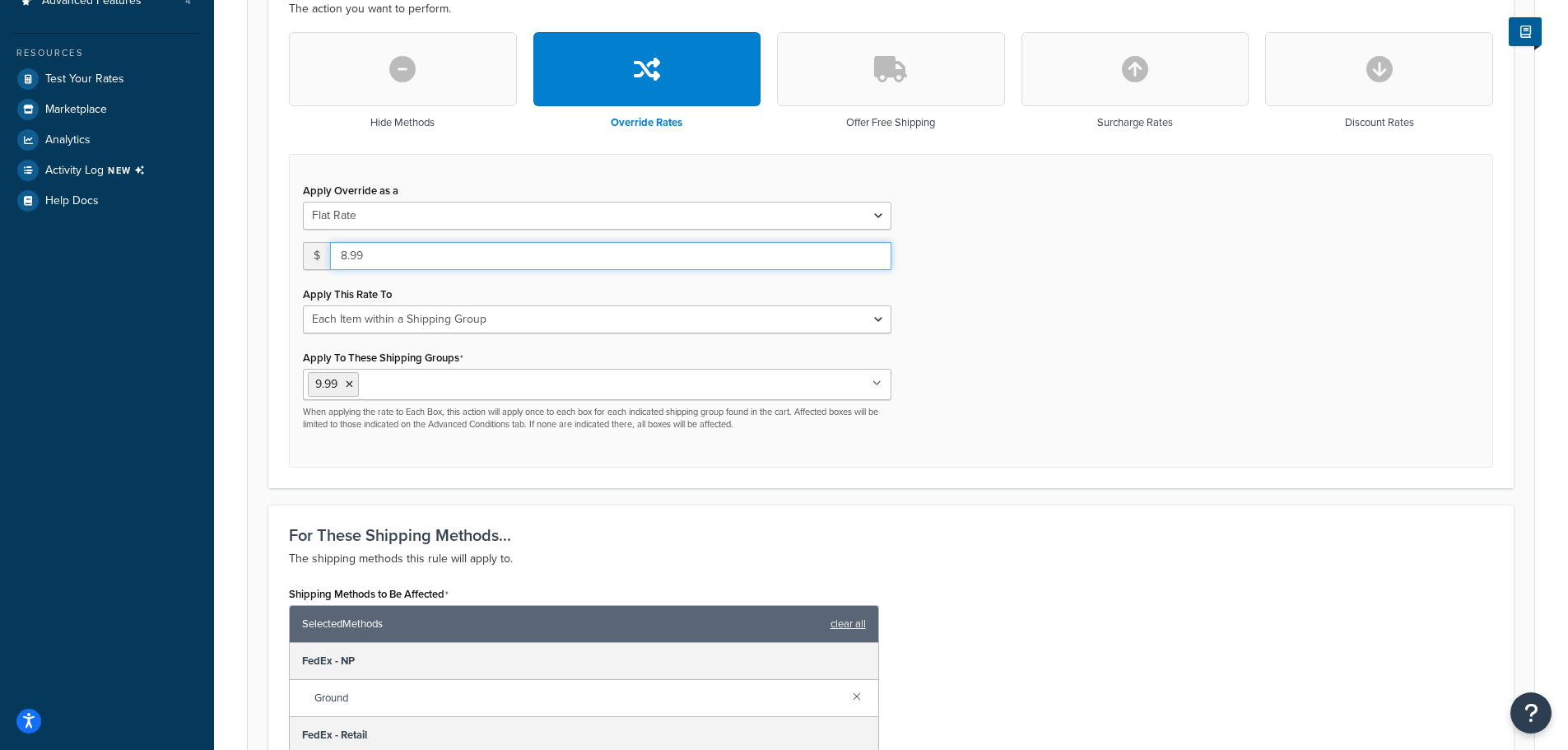
drag, startPoint x: 373, startPoint y: 254, endPoint x: 307, endPoint y: 254, distance: 66.0
click at [307, 254] on div "$ 8.99" at bounding box center [597, 256] width 589 height 28
type input "23.00"
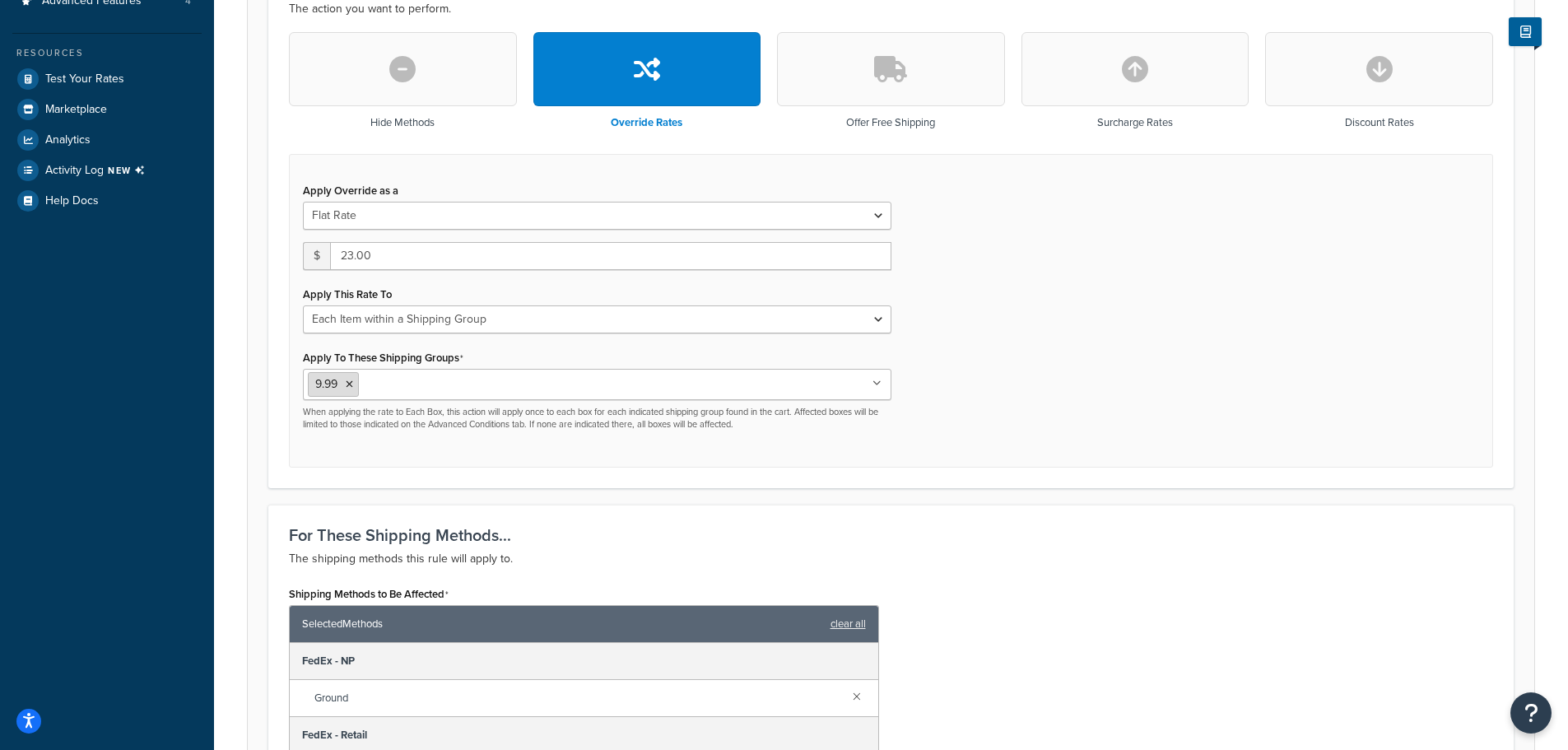
click at [348, 385] on icon at bounding box center [349, 384] width 7 height 10
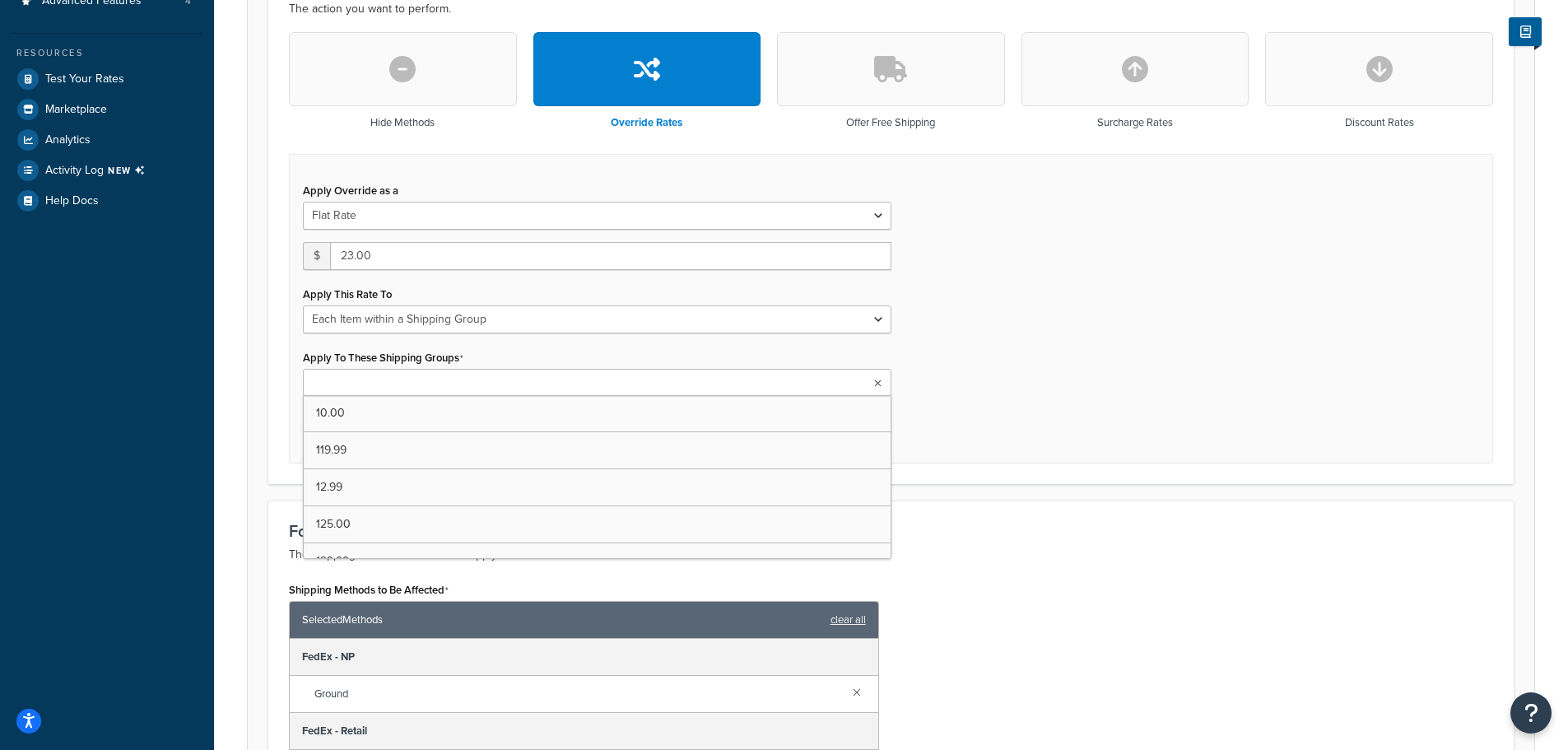
click at [853, 387] on ul at bounding box center [597, 382] width 589 height 27
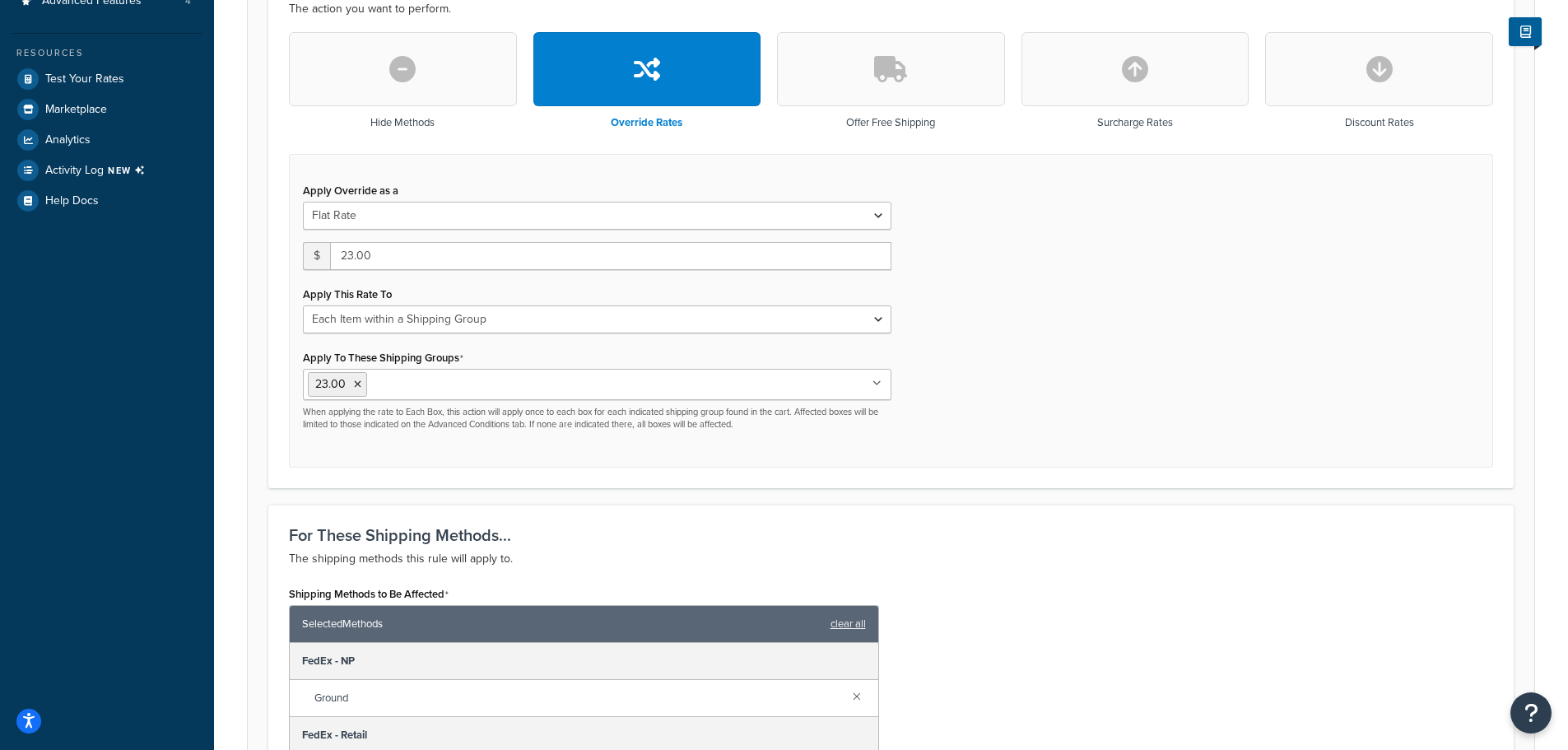
click at [1209, 387] on div "Apply Override as a Flat Rate Percentage Flat Rate & Percentage $ 23.00 Apply T…" at bounding box center [890, 311] width 1204 height 314
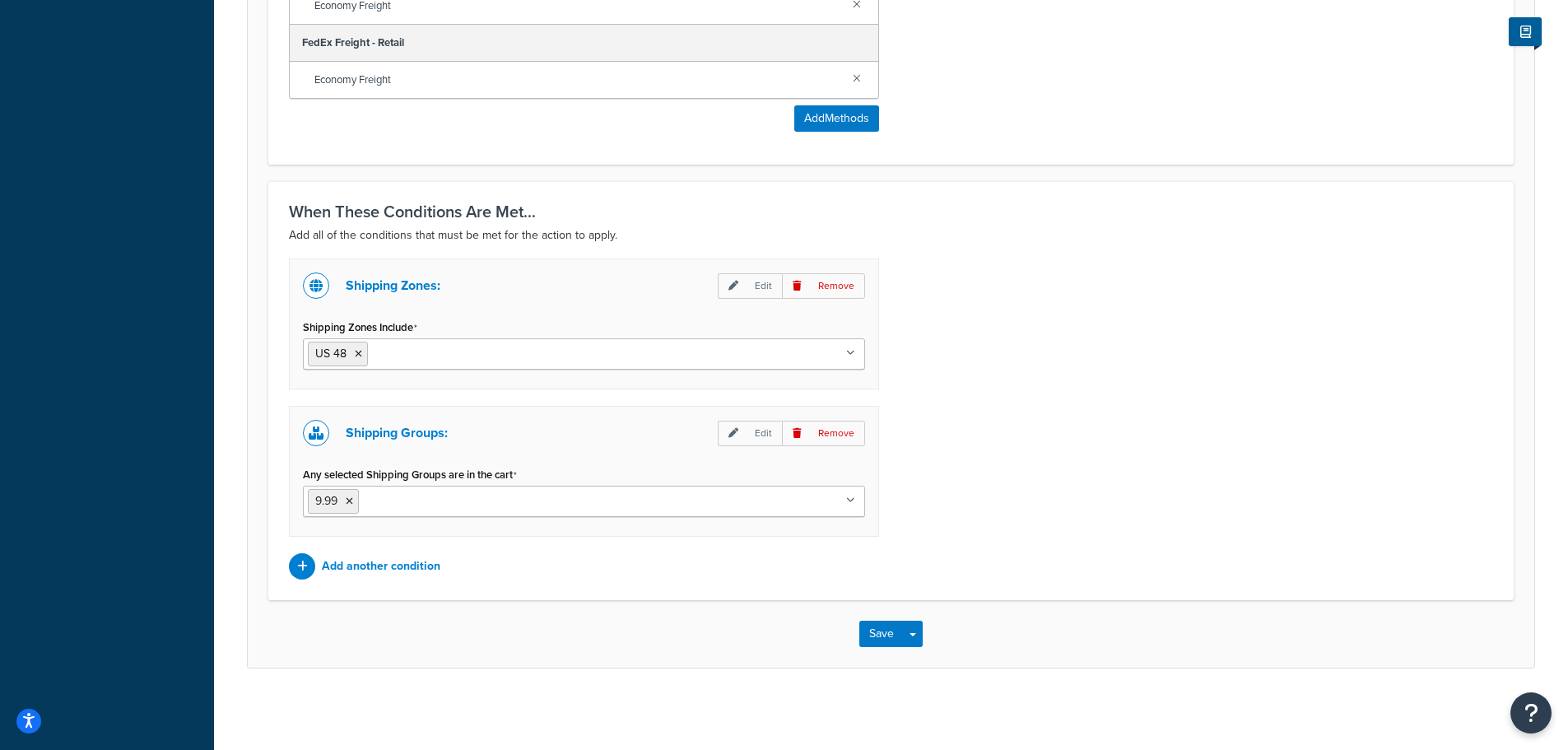
scroll to position [1338, 0]
click at [854, 504] on ul "9.99" at bounding box center [583, 501] width 562 height 32
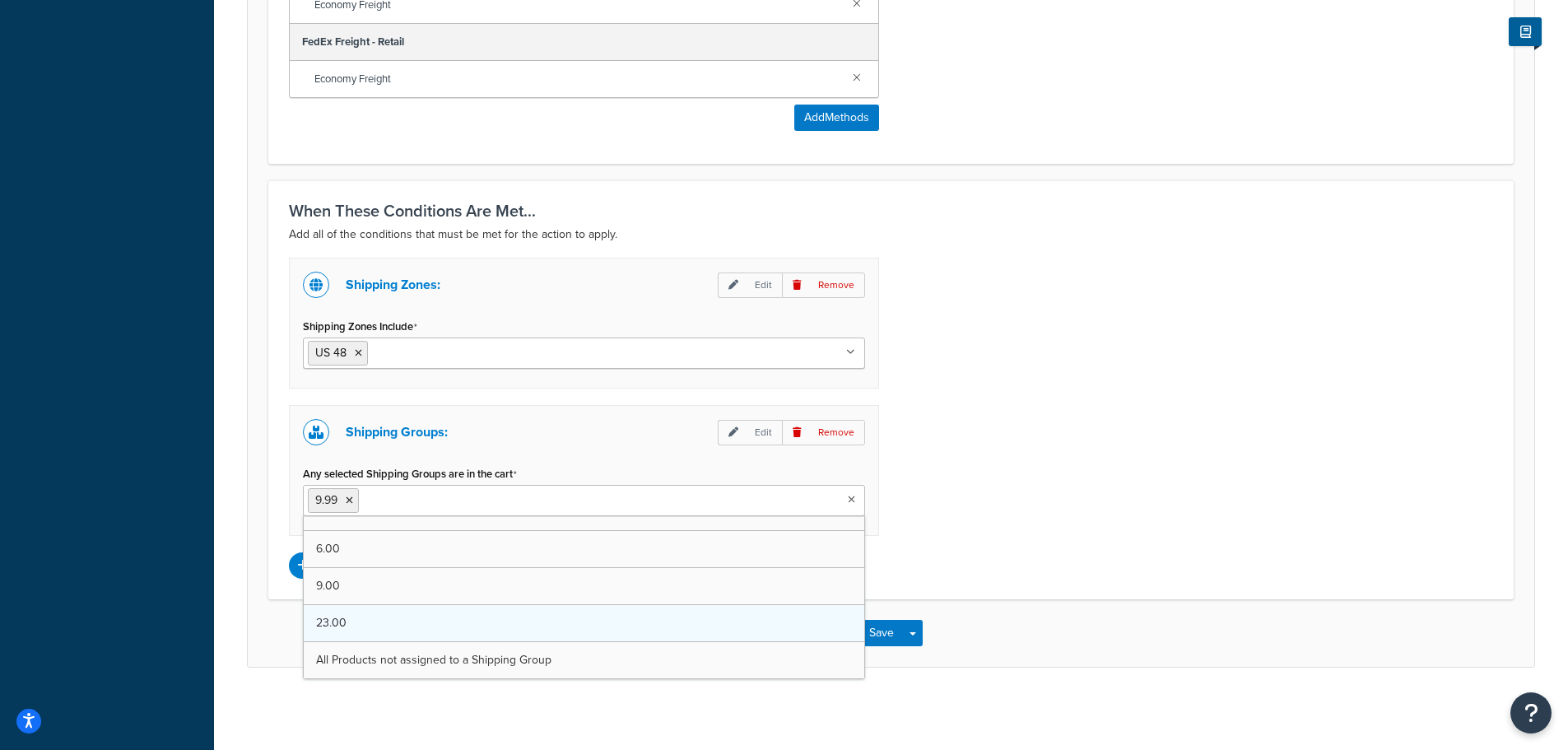
scroll to position [2208, 0]
click at [1161, 515] on div "Shipping Zones: Edit Remove Shipping Zones Include US 48 US APO US Canada Tier …" at bounding box center [890, 418] width 1229 height 321
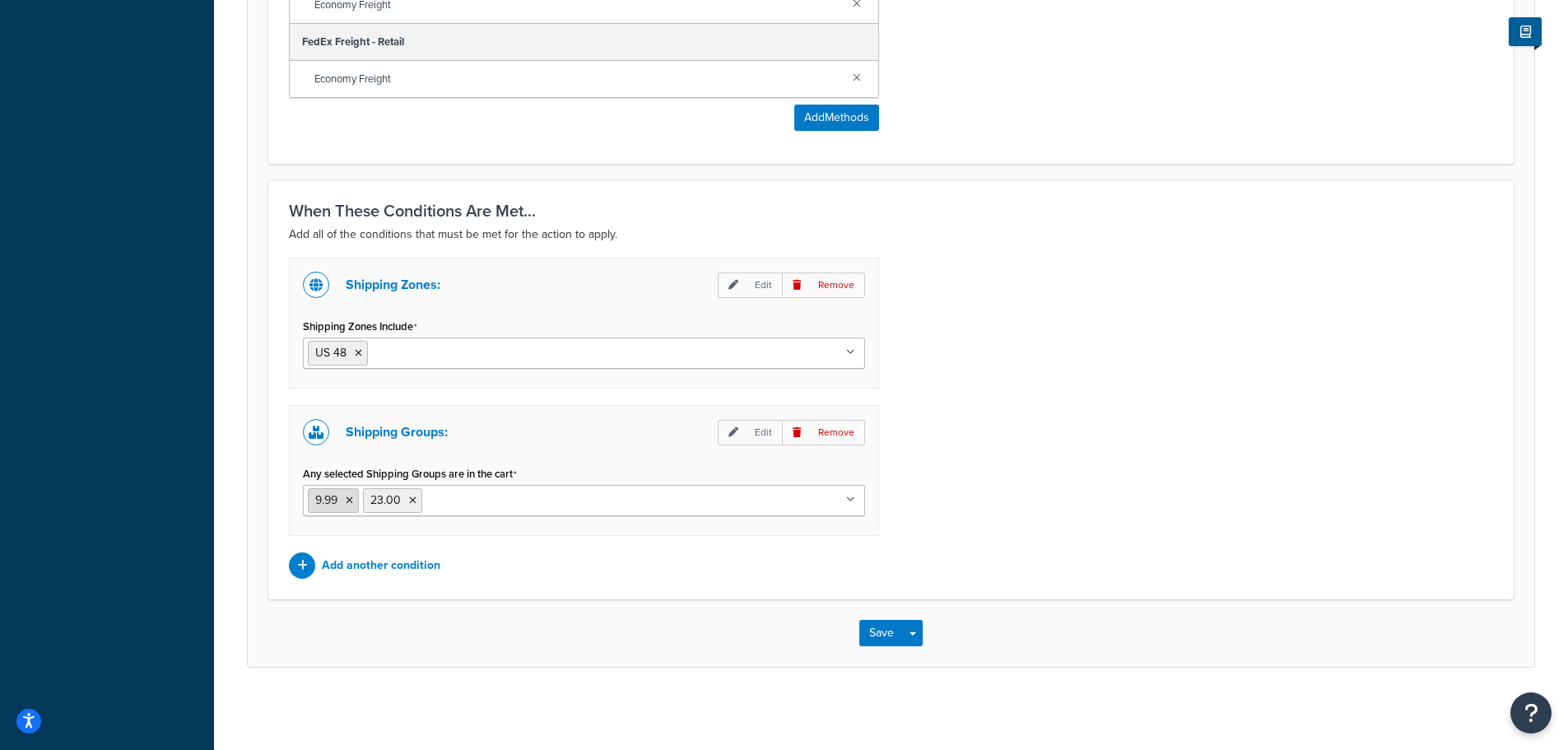
click at [348, 502] on icon at bounding box center [349, 500] width 7 height 10
click at [974, 505] on div "Shipping Zones: Edit Remove Shipping Zones Include US 48 US APO US Canada Tier …" at bounding box center [890, 418] width 1229 height 321
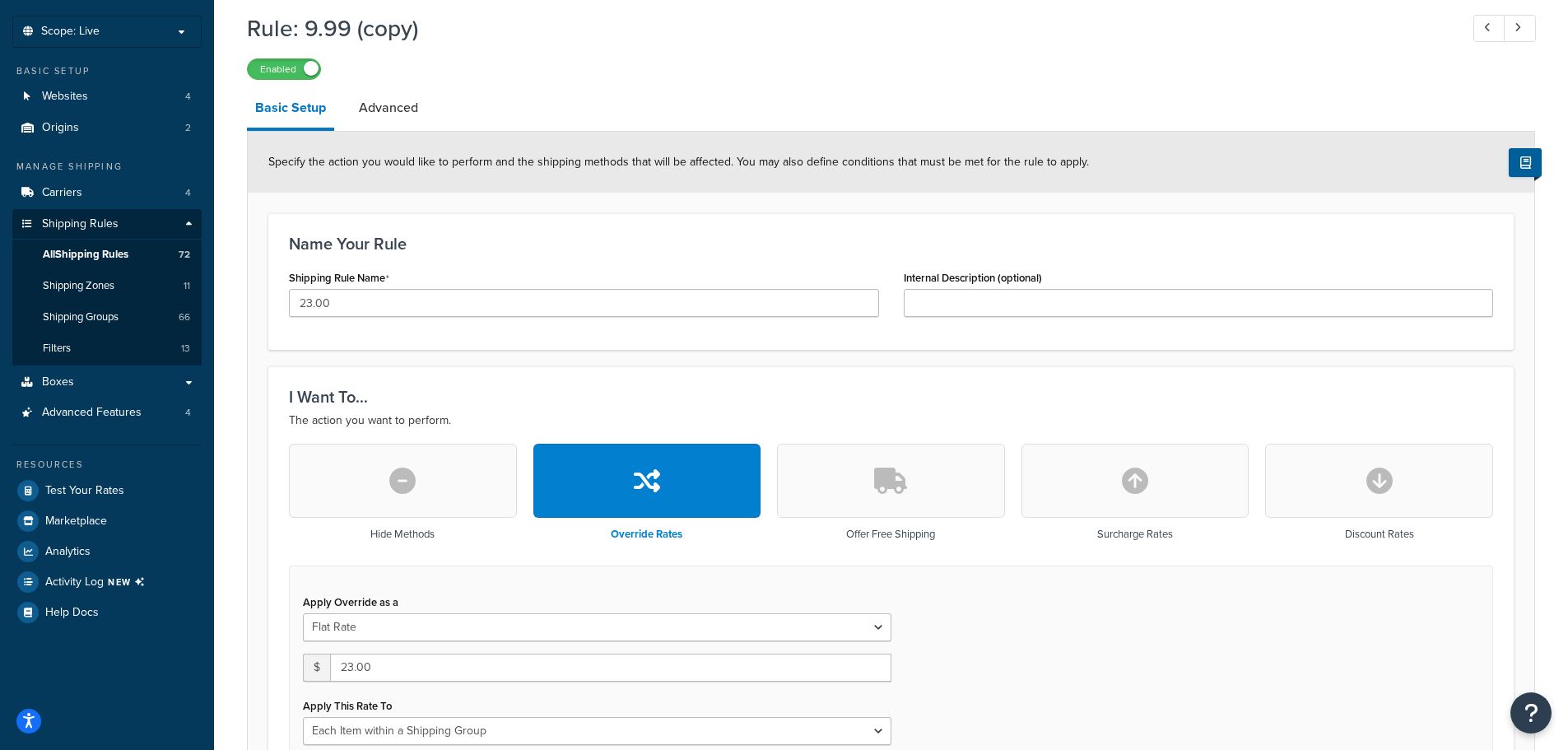
scroll to position [0, 0]
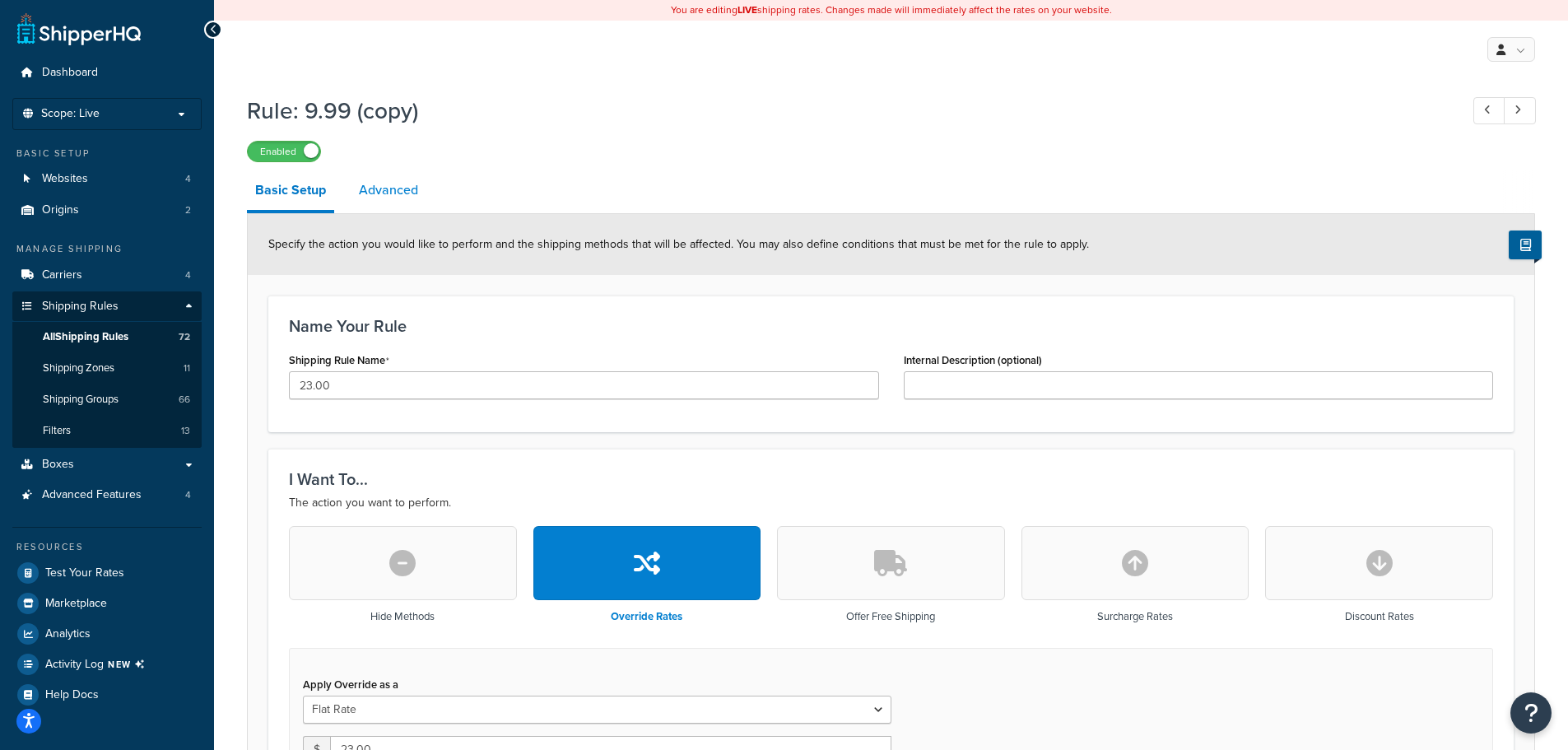
click at [373, 195] on link "Advanced" at bounding box center [388, 190] width 76 height 40
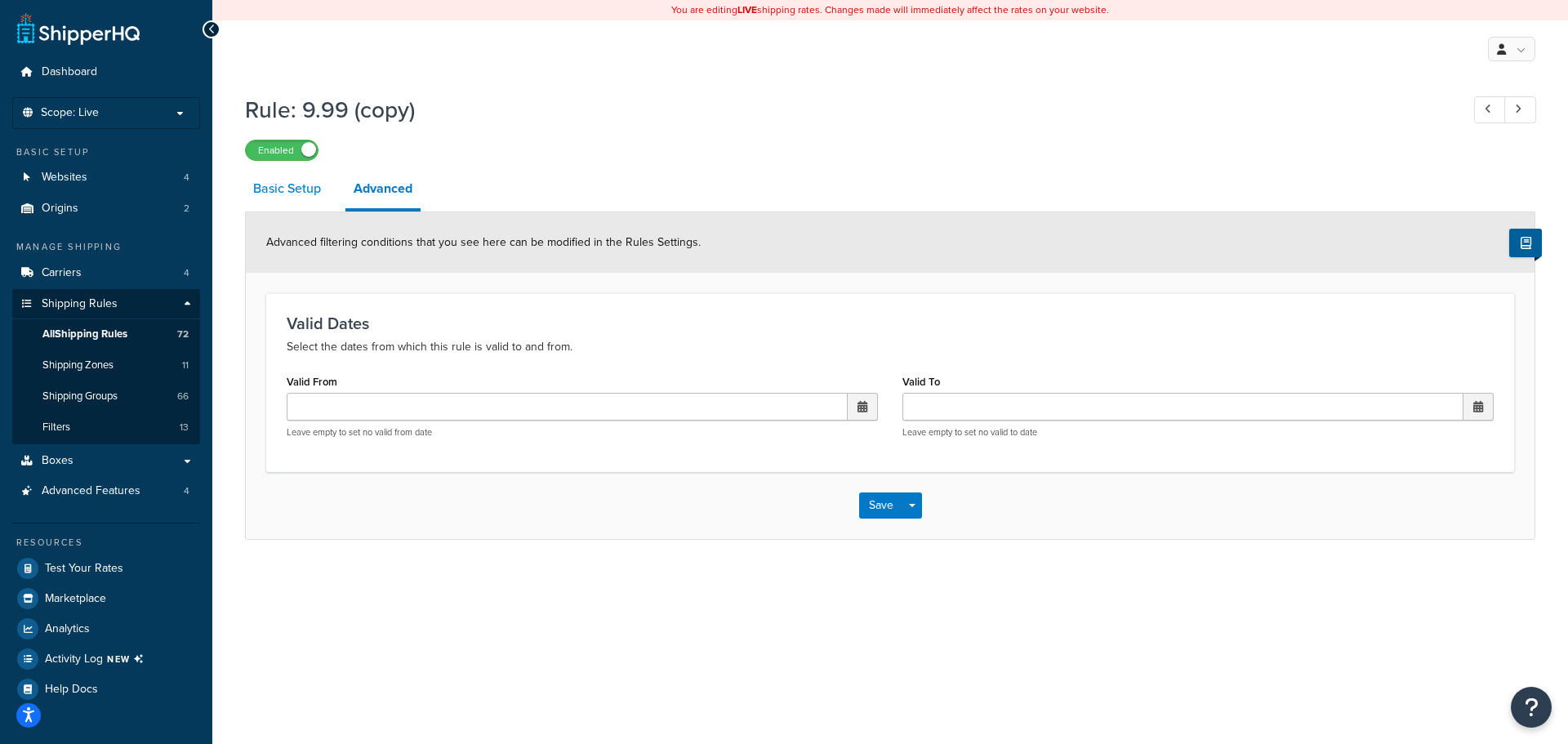
click at [286, 183] on link "Basic Setup" at bounding box center [287, 189] width 84 height 39
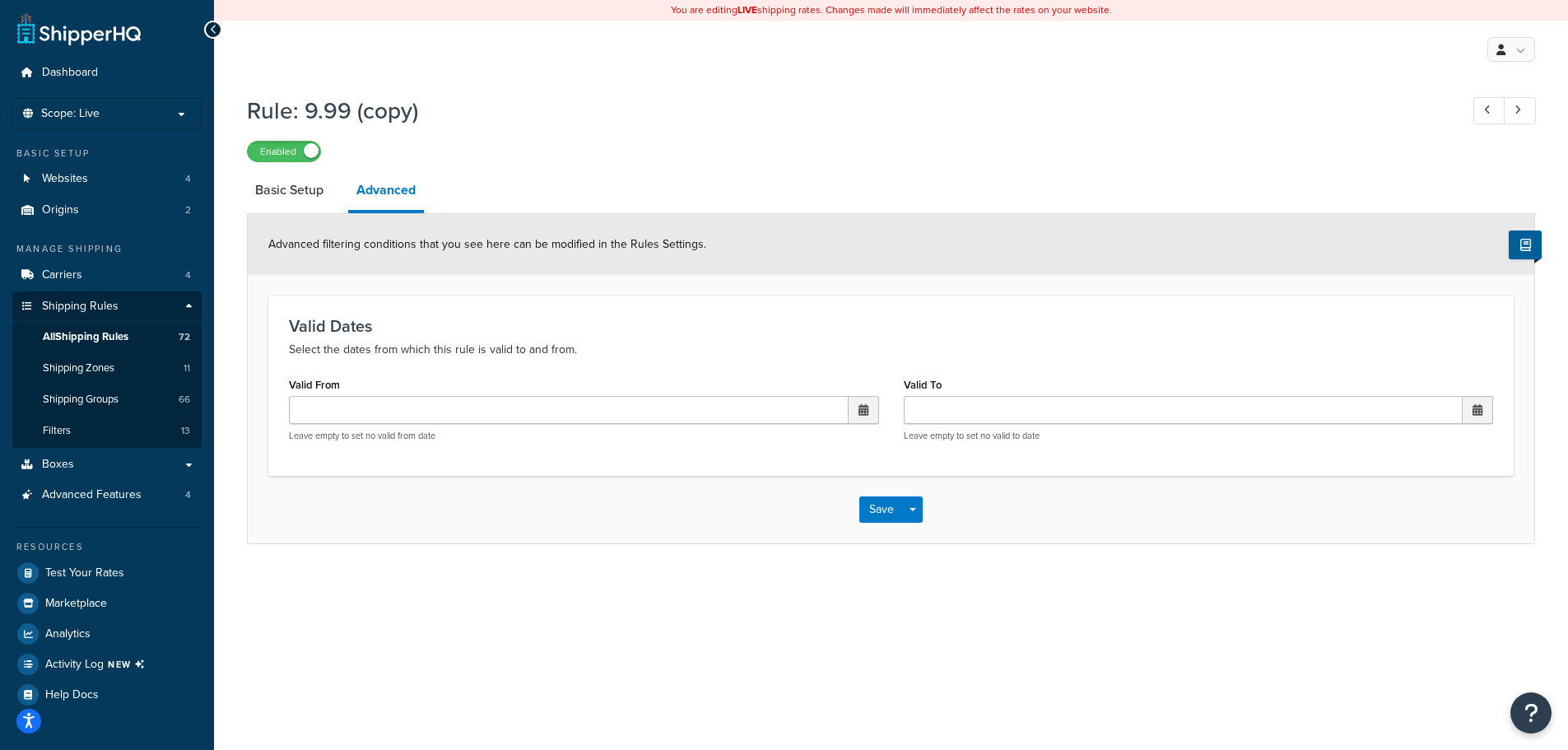
select select "ITEM"
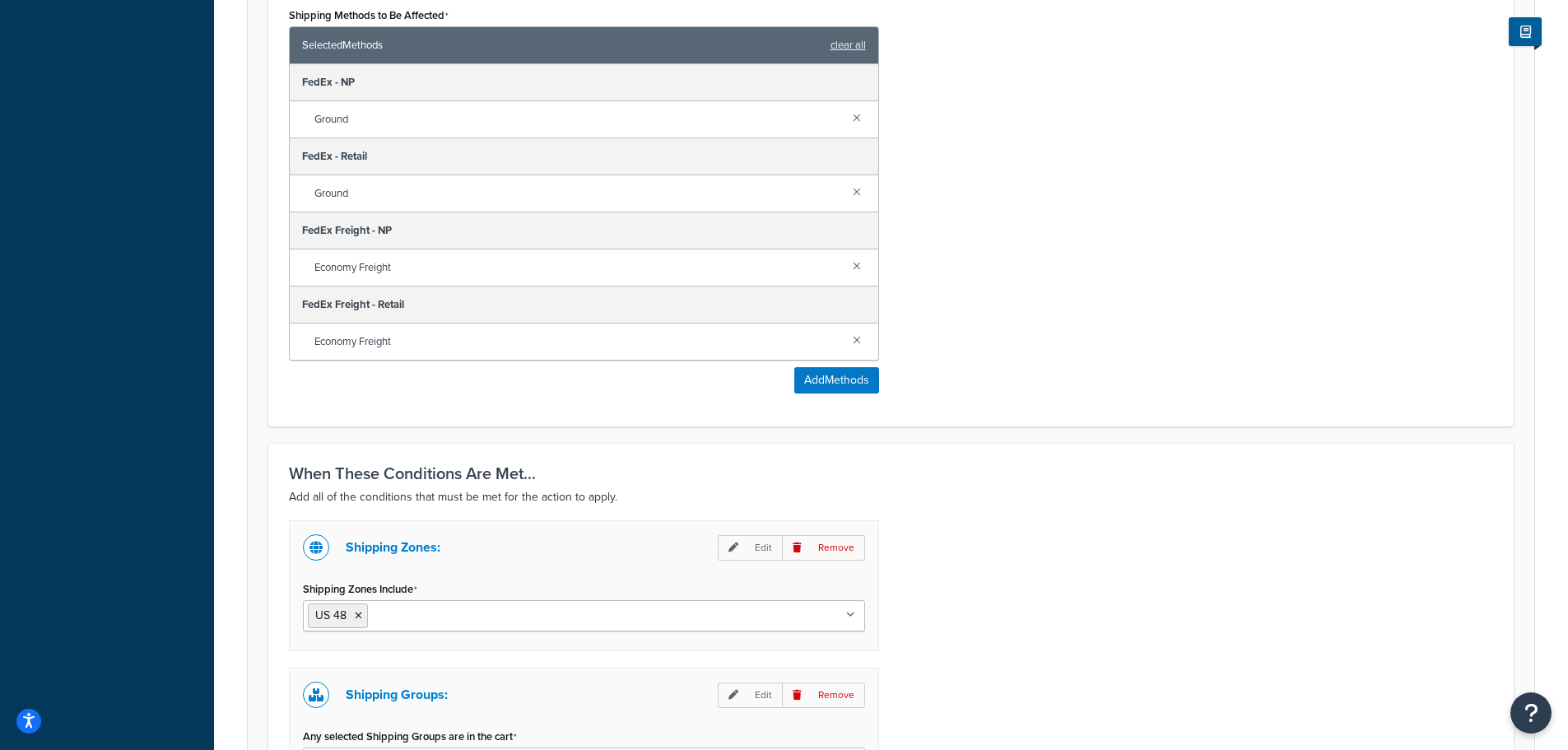
scroll to position [1338, 0]
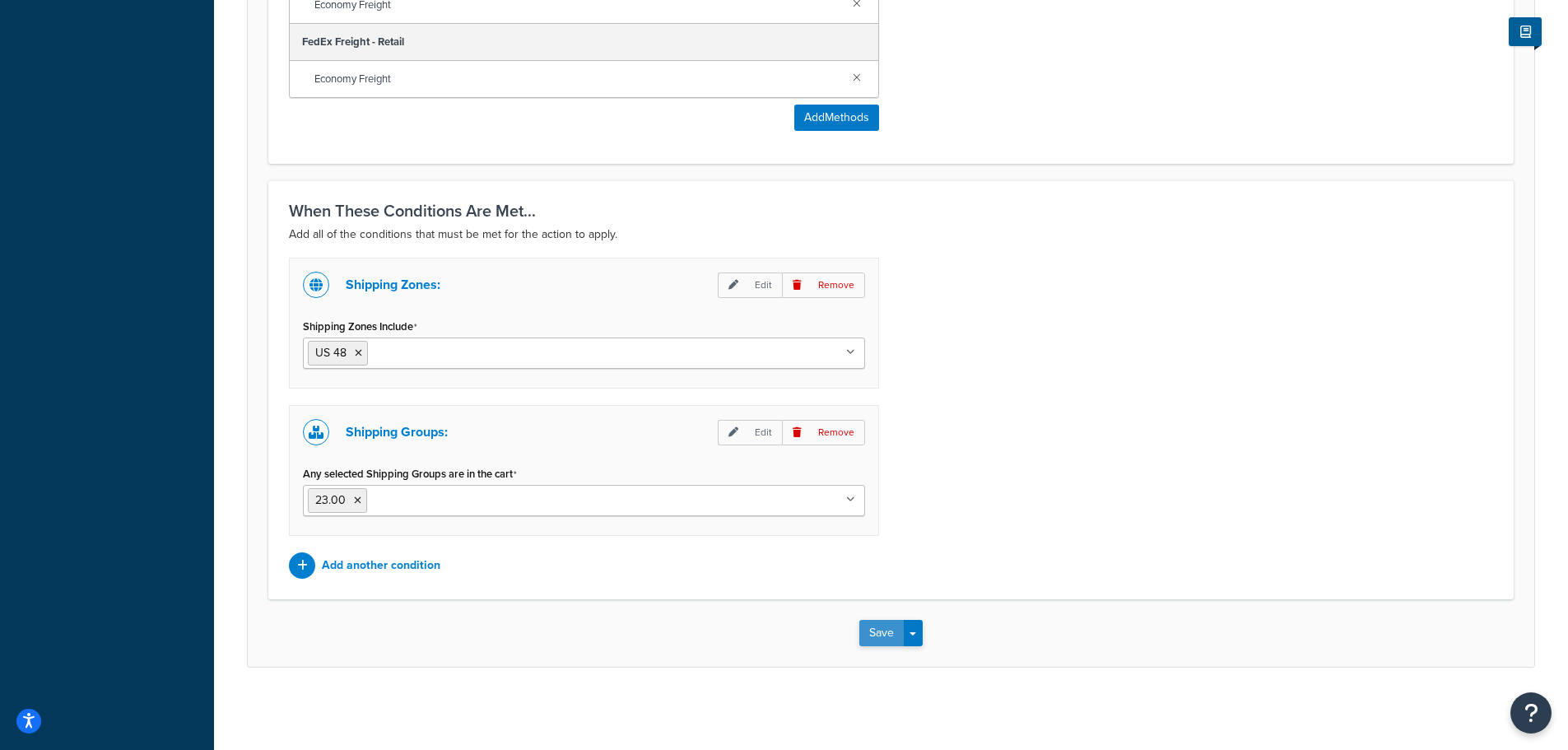
click at [883, 638] on button "Save" at bounding box center [882, 633] width 45 height 26
